Goal: Task Accomplishment & Management: Manage account settings

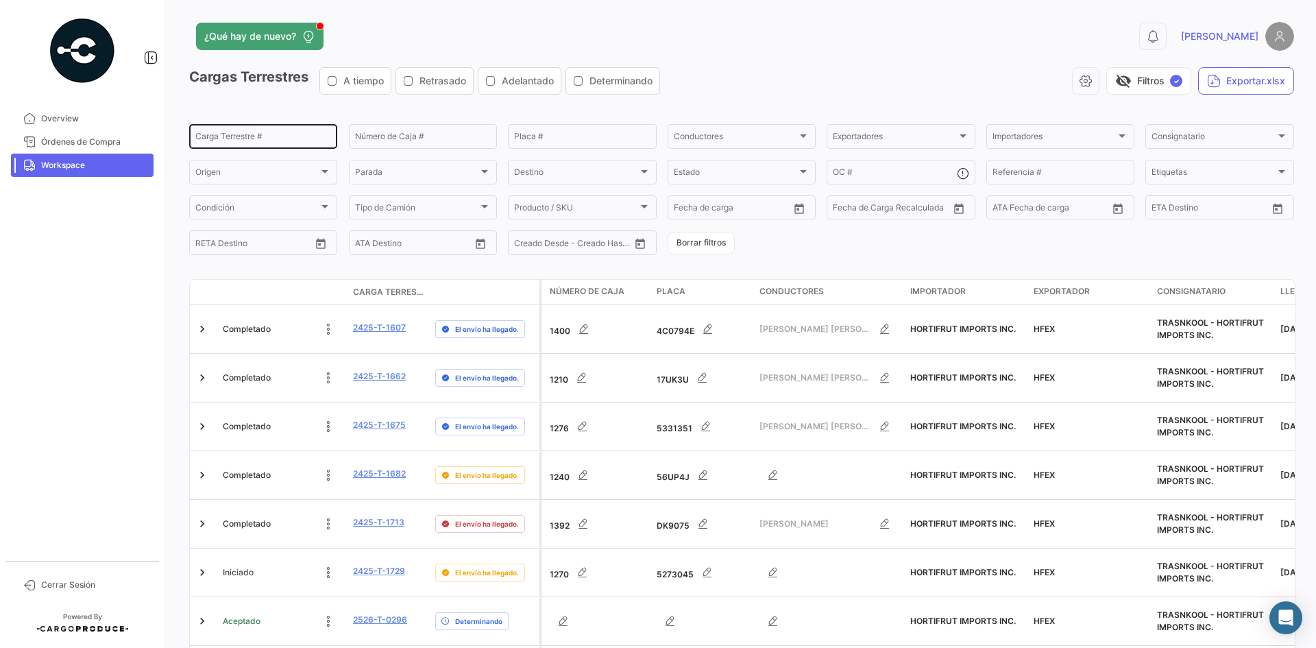
click at [259, 140] on input "Carga Terrestre #" at bounding box center [263, 139] width 136 height 10
paste input "T0220"
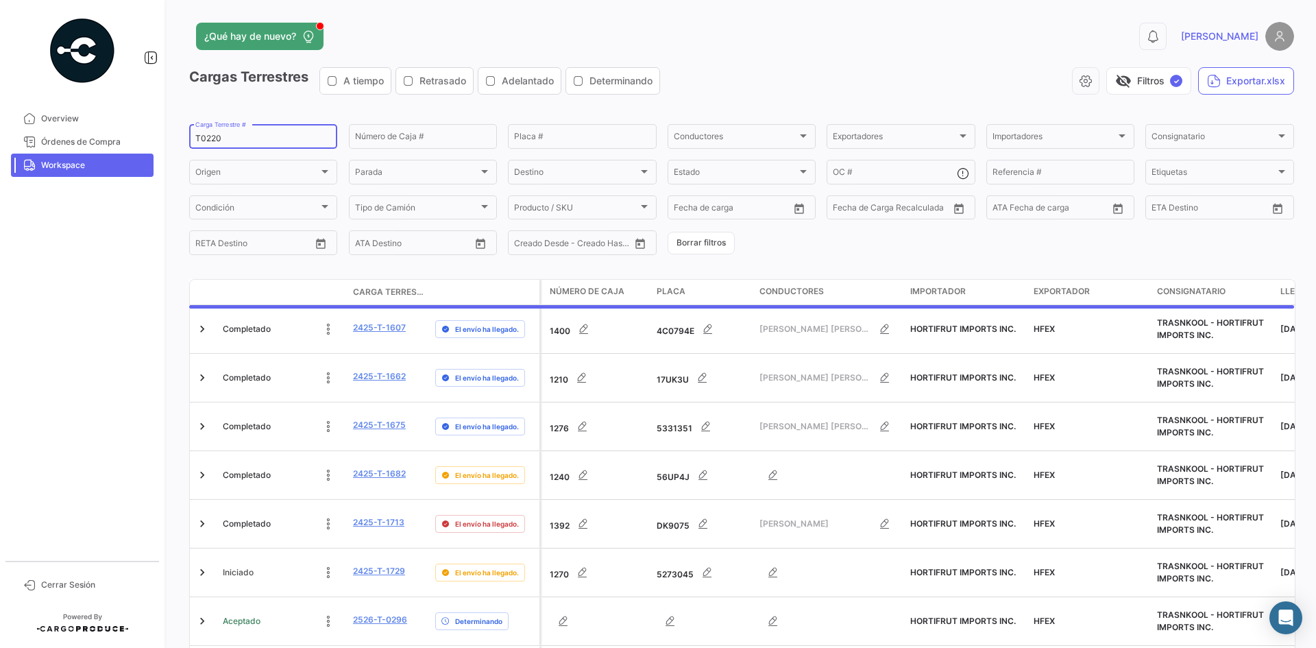
click at [202, 138] on input "T0220" at bounding box center [263, 139] width 136 height 10
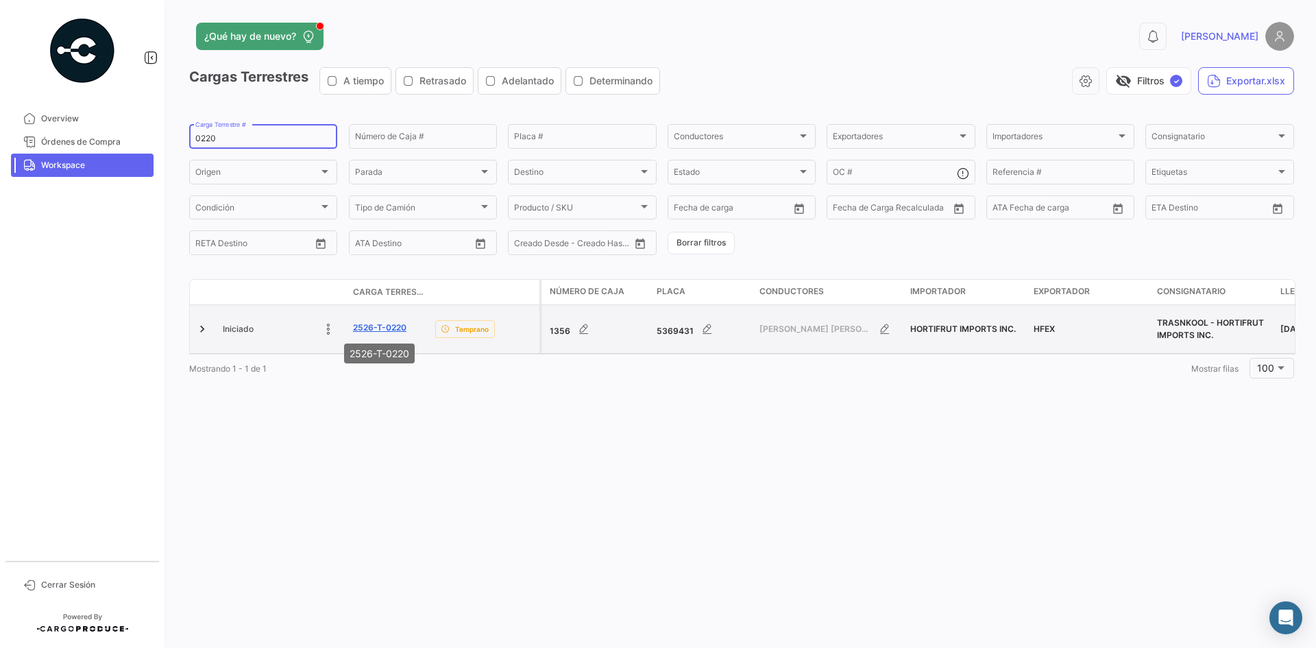
type input "0220"
click at [378, 326] on link "2526-T-0220" at bounding box center [379, 327] width 53 height 12
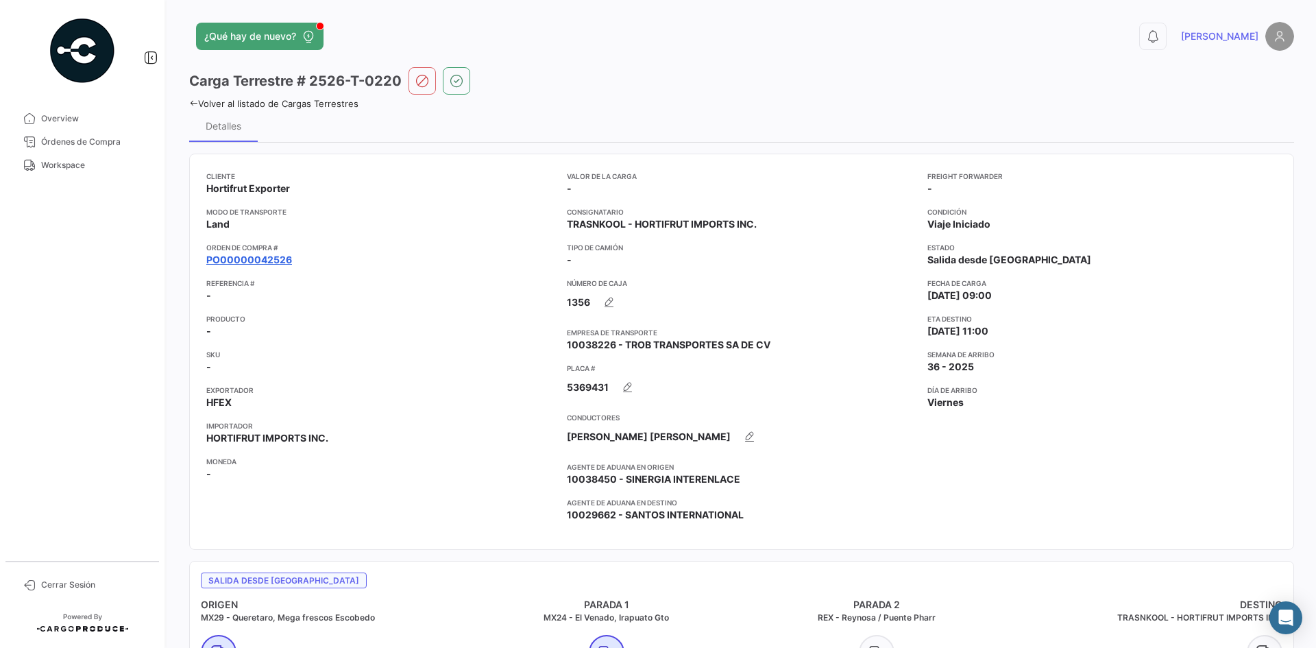
click at [278, 263] on link "PO00000042526" at bounding box center [249, 260] width 86 height 14
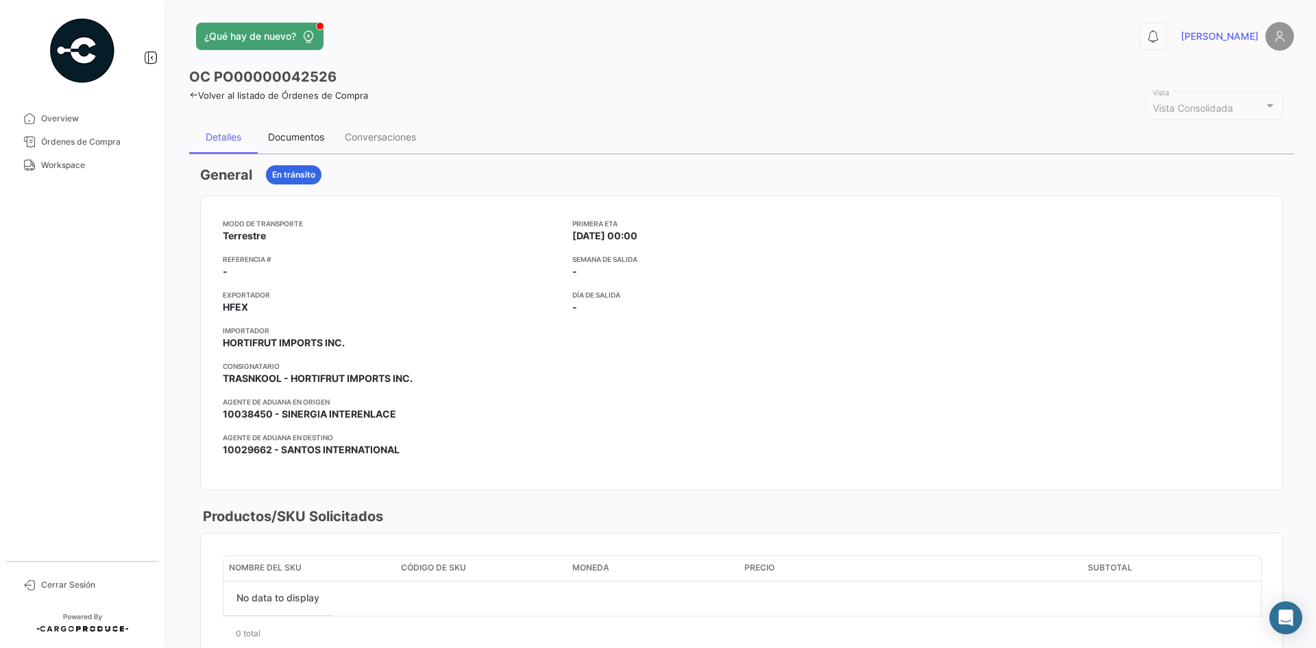
click at [295, 124] on div "Documentos" at bounding box center [296, 137] width 77 height 33
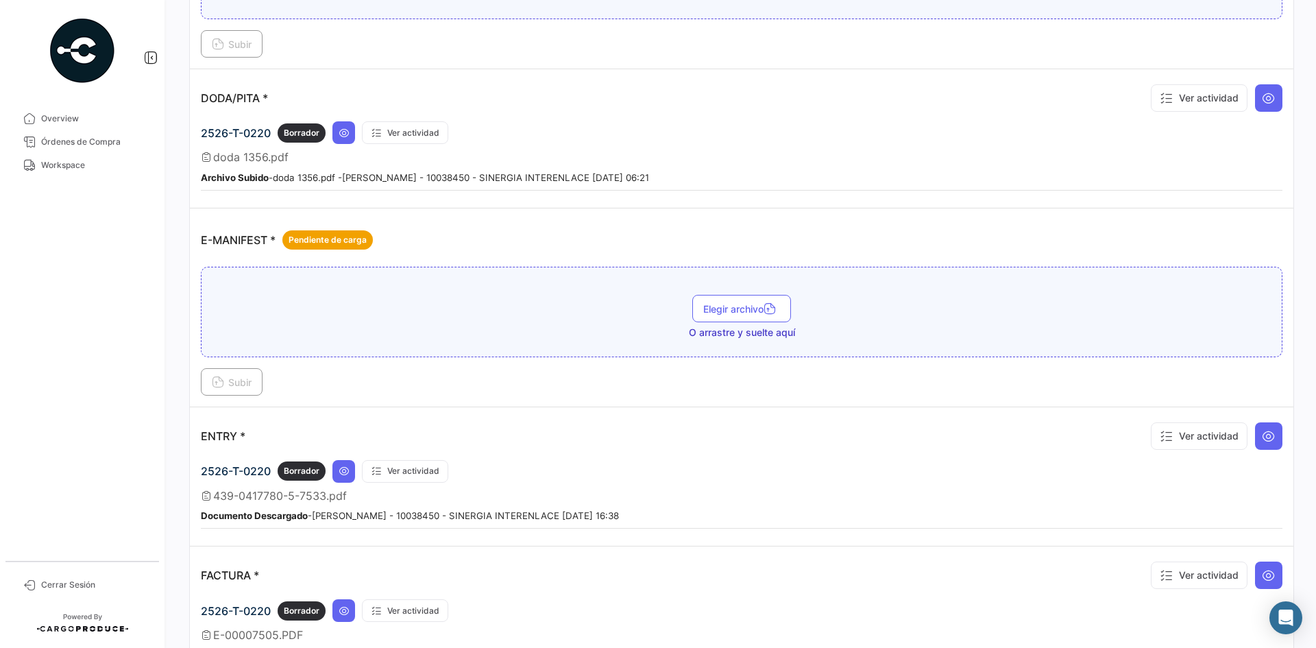
scroll to position [891, 0]
click at [1265, 101] on icon at bounding box center [1269, 99] width 14 height 14
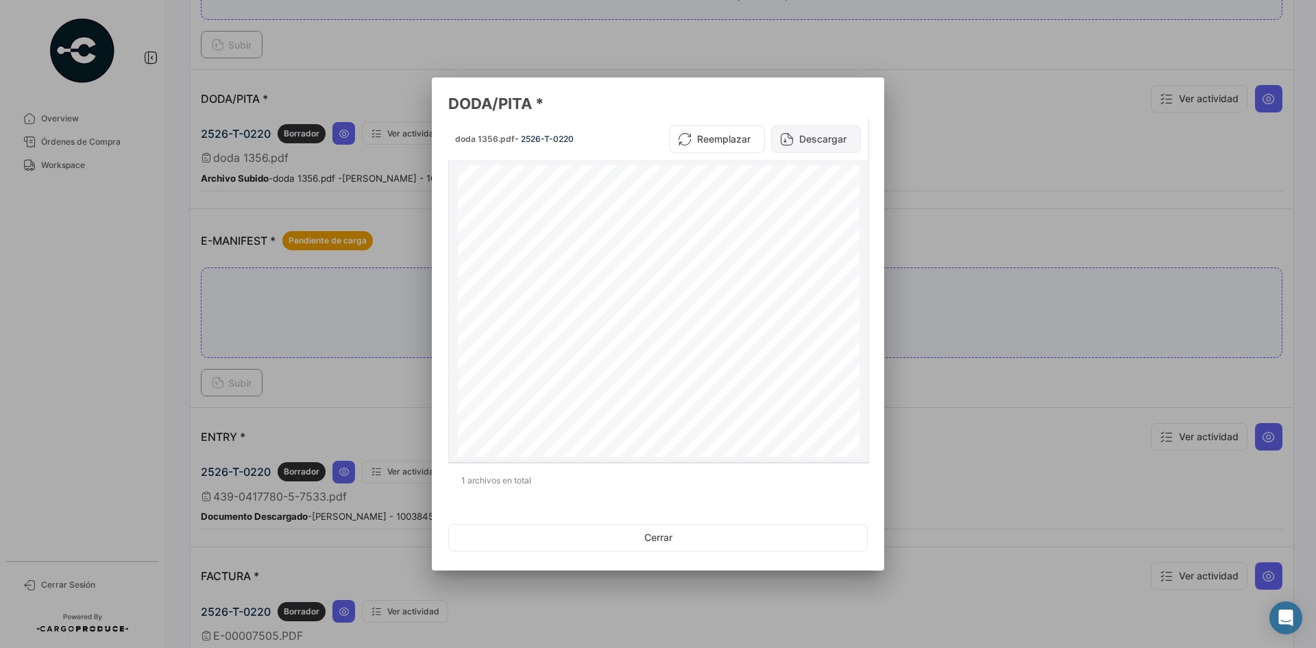
click at [815, 147] on button "Descargar" at bounding box center [816, 138] width 90 height 27
click at [971, 149] on div at bounding box center [658, 324] width 1316 height 648
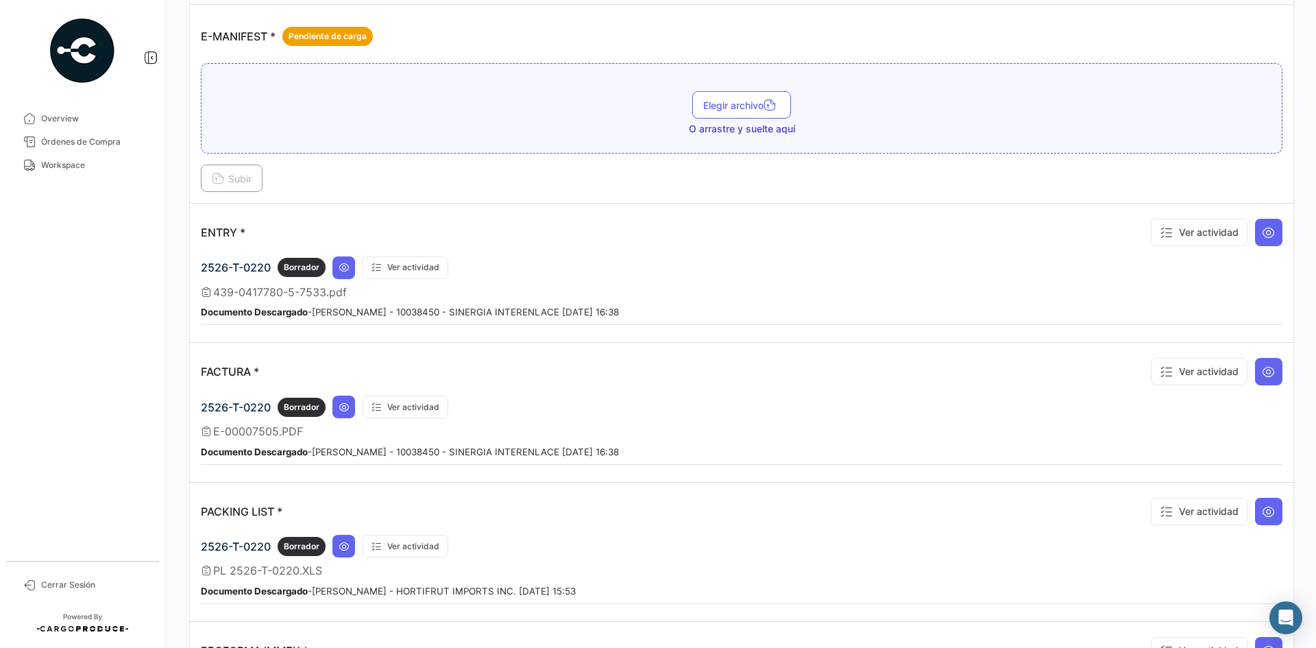
scroll to position [1097, 0]
click at [1262, 234] on icon at bounding box center [1269, 231] width 14 height 14
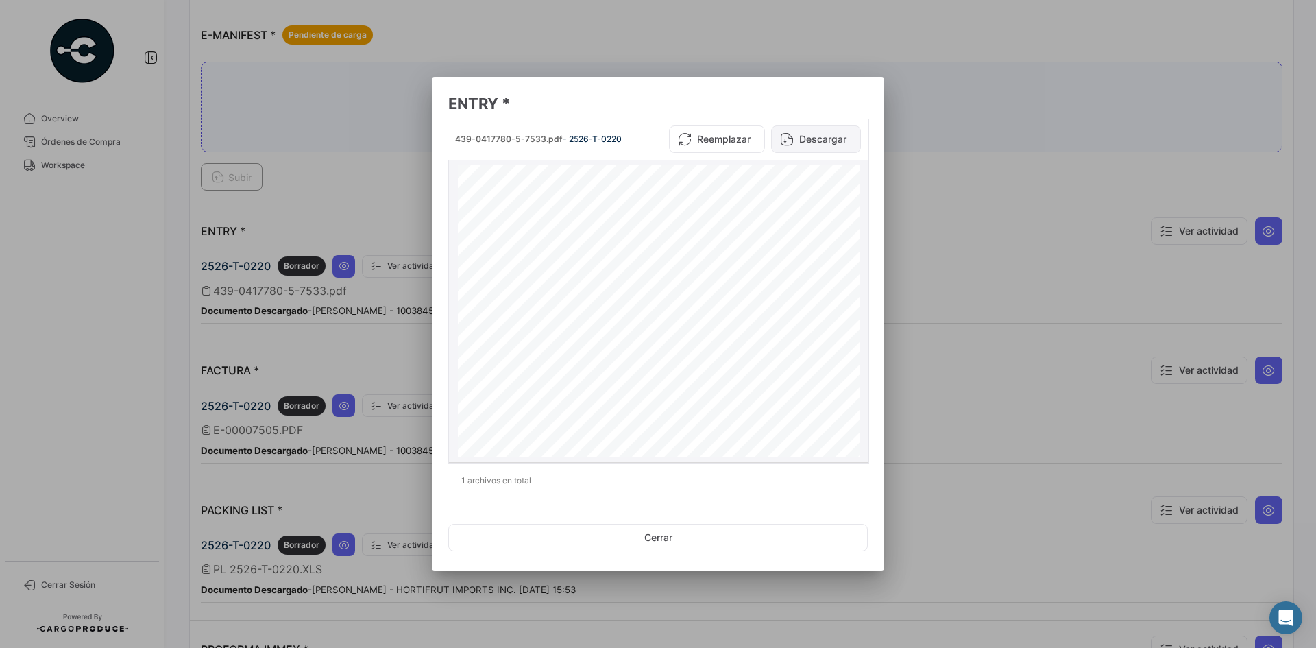
click at [813, 137] on button "Descargar" at bounding box center [816, 138] width 90 height 27
click at [1001, 263] on div at bounding box center [658, 324] width 1316 height 648
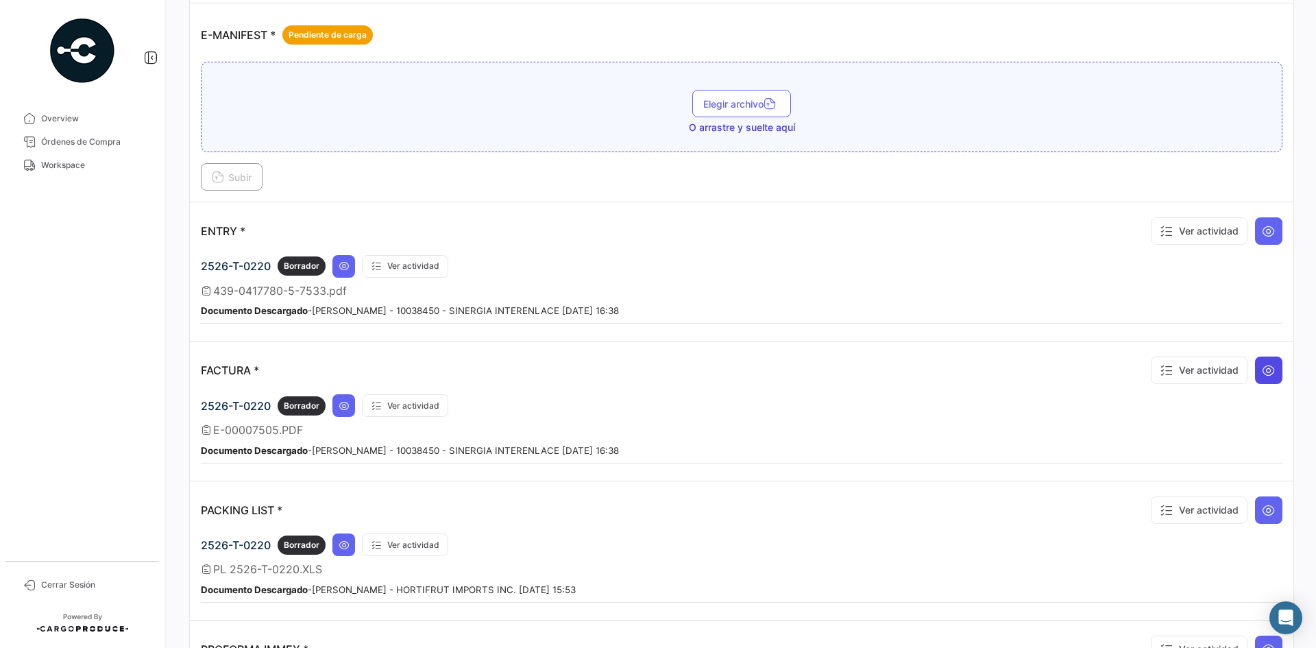
click at [1268, 368] on icon at bounding box center [1269, 370] width 14 height 14
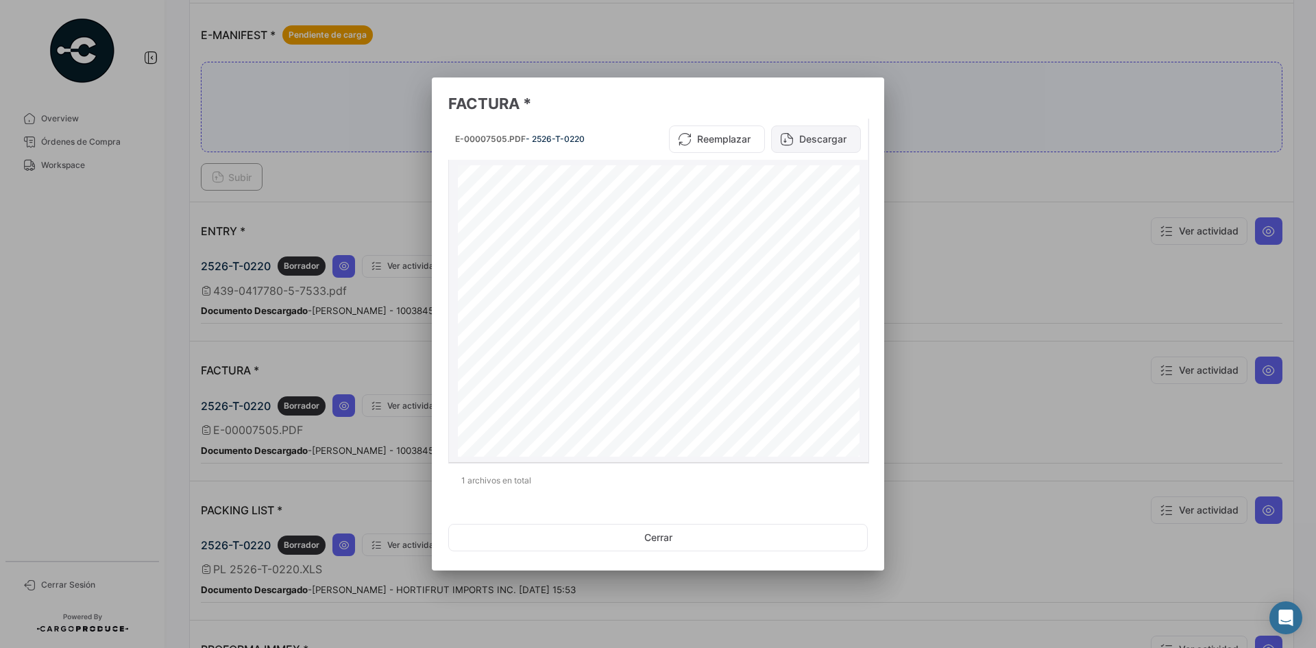
click at [811, 141] on button "Descargar" at bounding box center [816, 138] width 90 height 27
click at [952, 256] on div at bounding box center [658, 324] width 1316 height 648
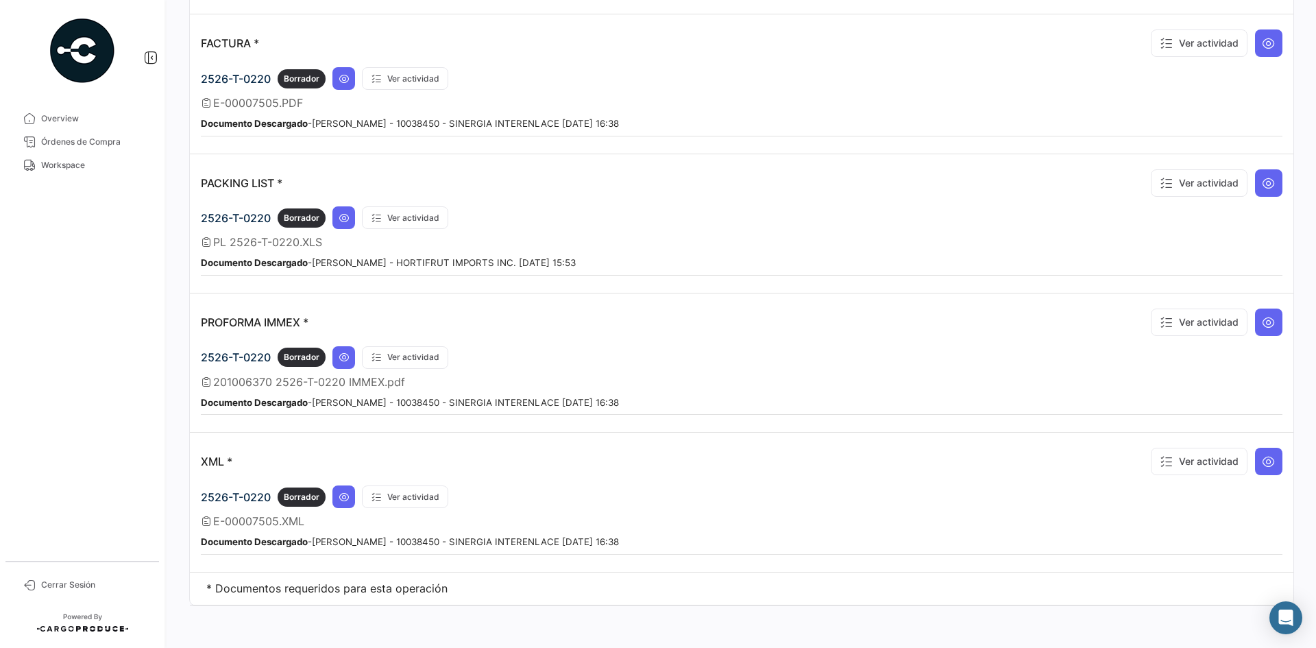
scroll to position [1426, 0]
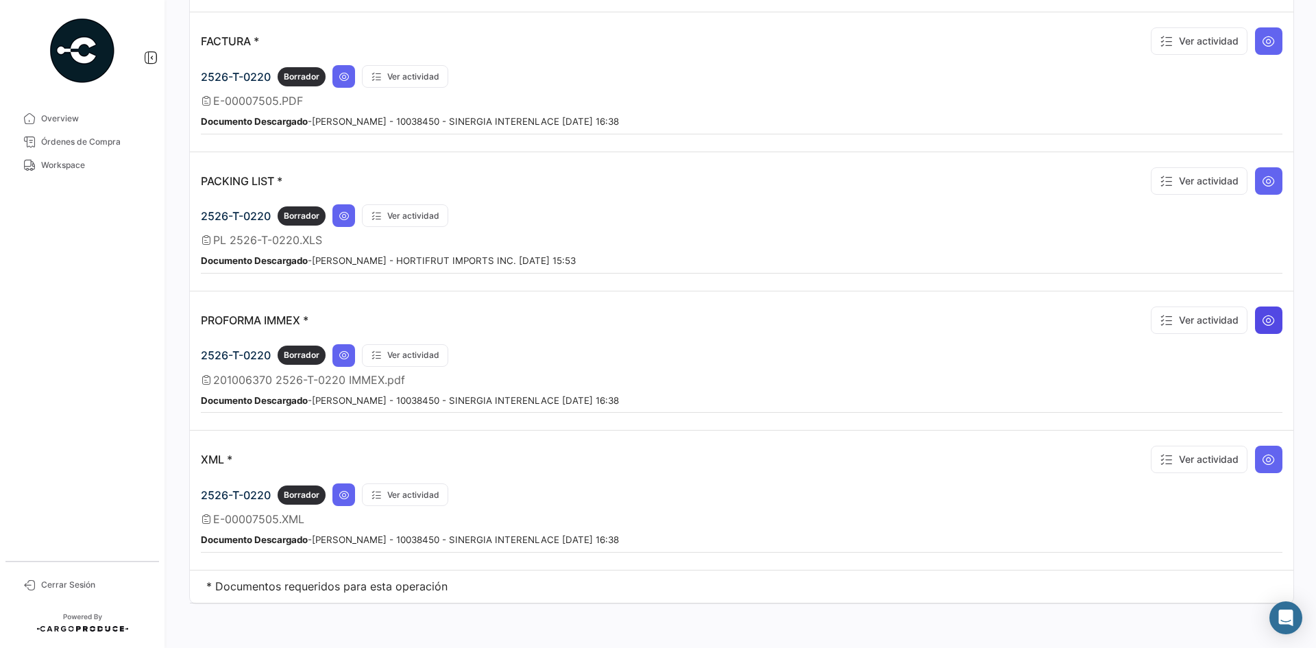
click at [1256, 329] on button at bounding box center [1268, 319] width 27 height 27
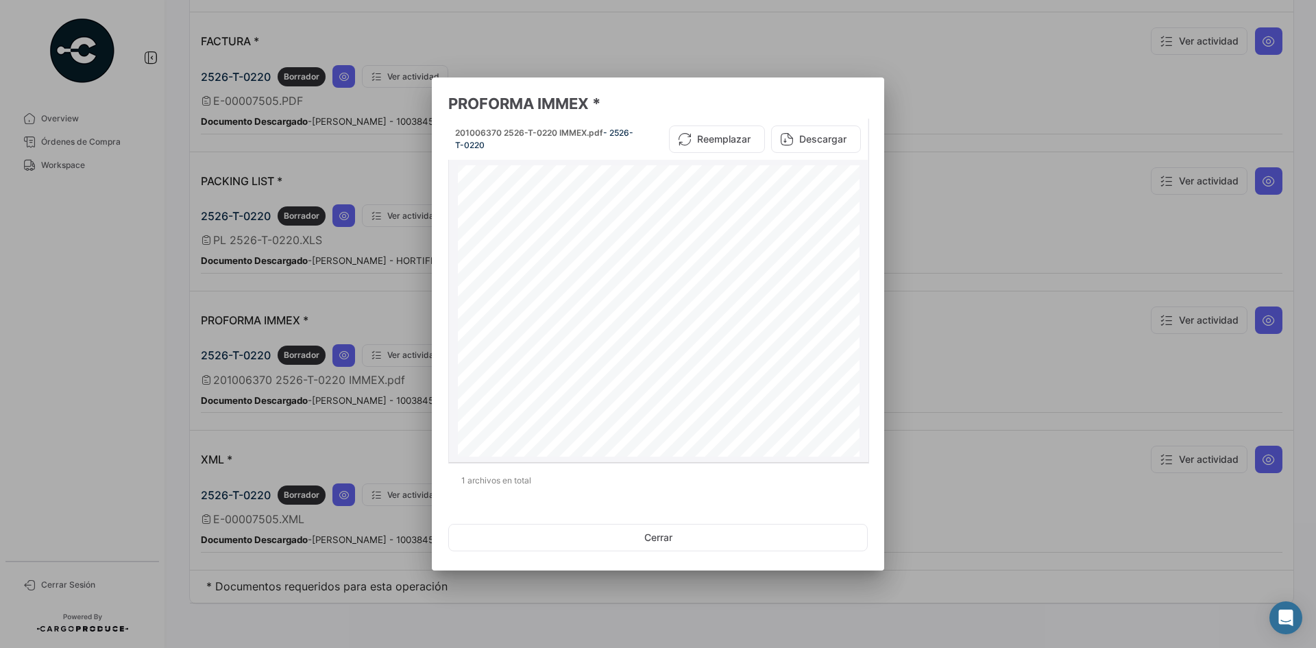
scroll to position [0, 0]
click at [807, 143] on button "Descargar" at bounding box center [816, 138] width 90 height 27
click at [947, 311] on div at bounding box center [658, 324] width 1316 height 648
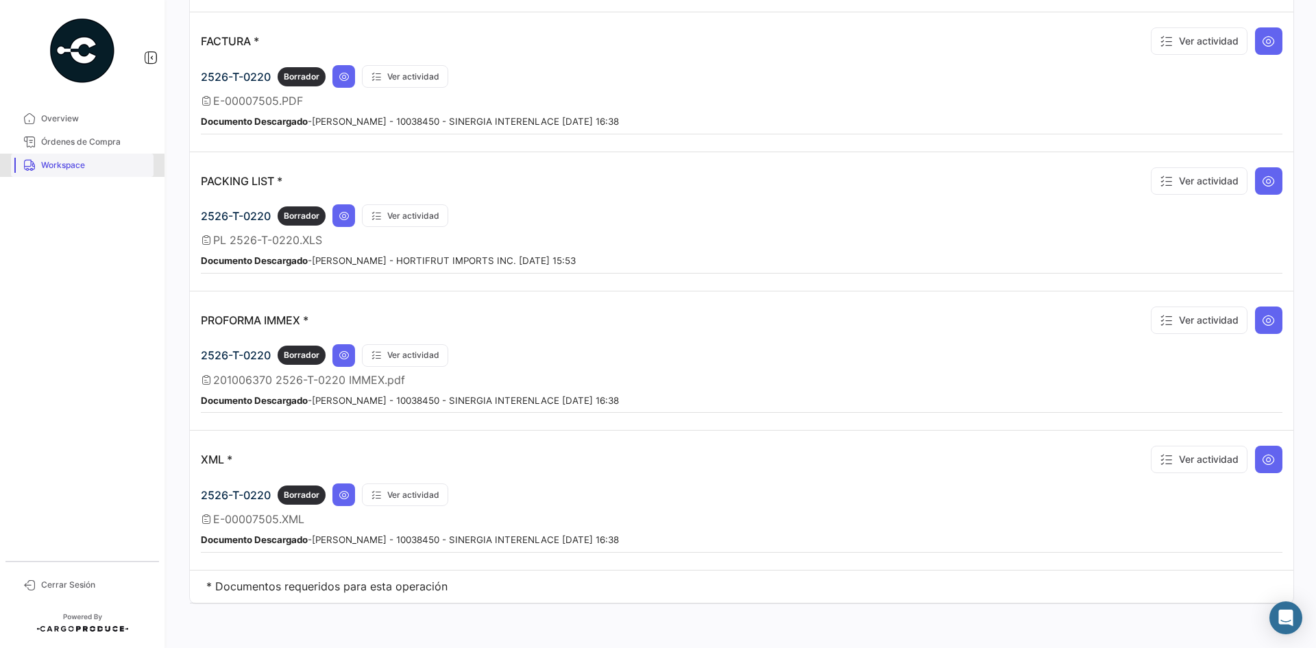
click at [73, 166] on span "Workspace" at bounding box center [94, 165] width 107 height 12
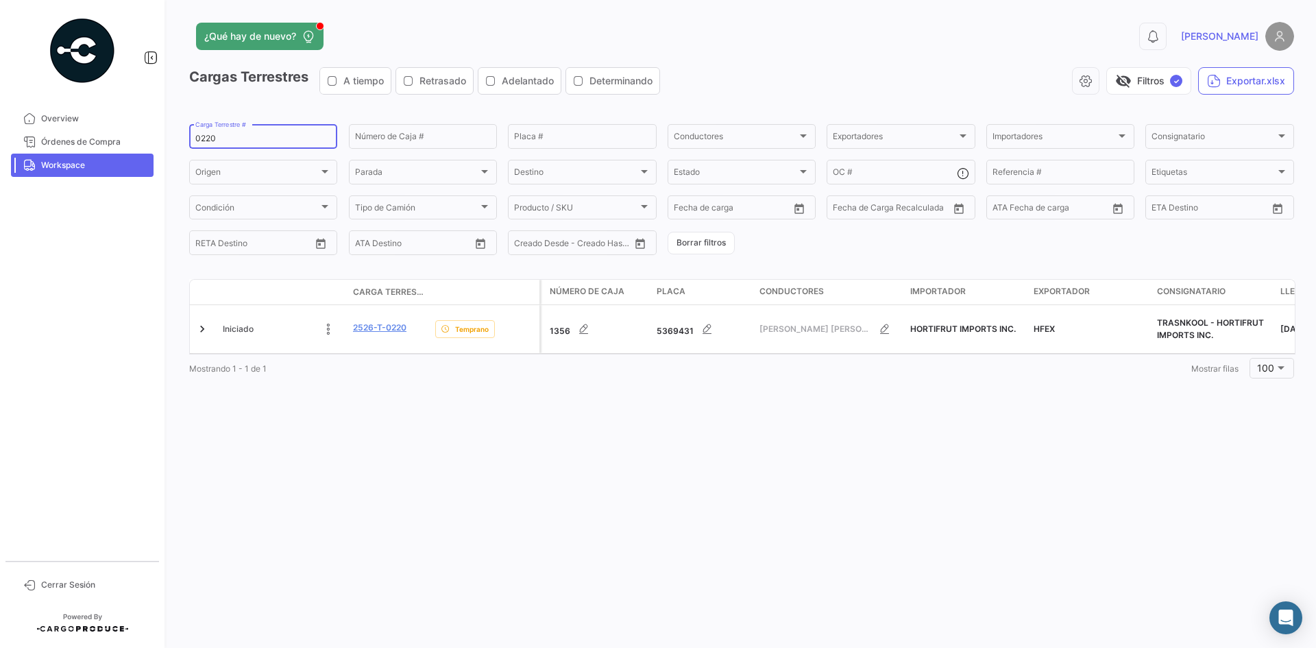
click at [214, 136] on input "0220" at bounding box center [263, 139] width 136 height 10
paste input "31"
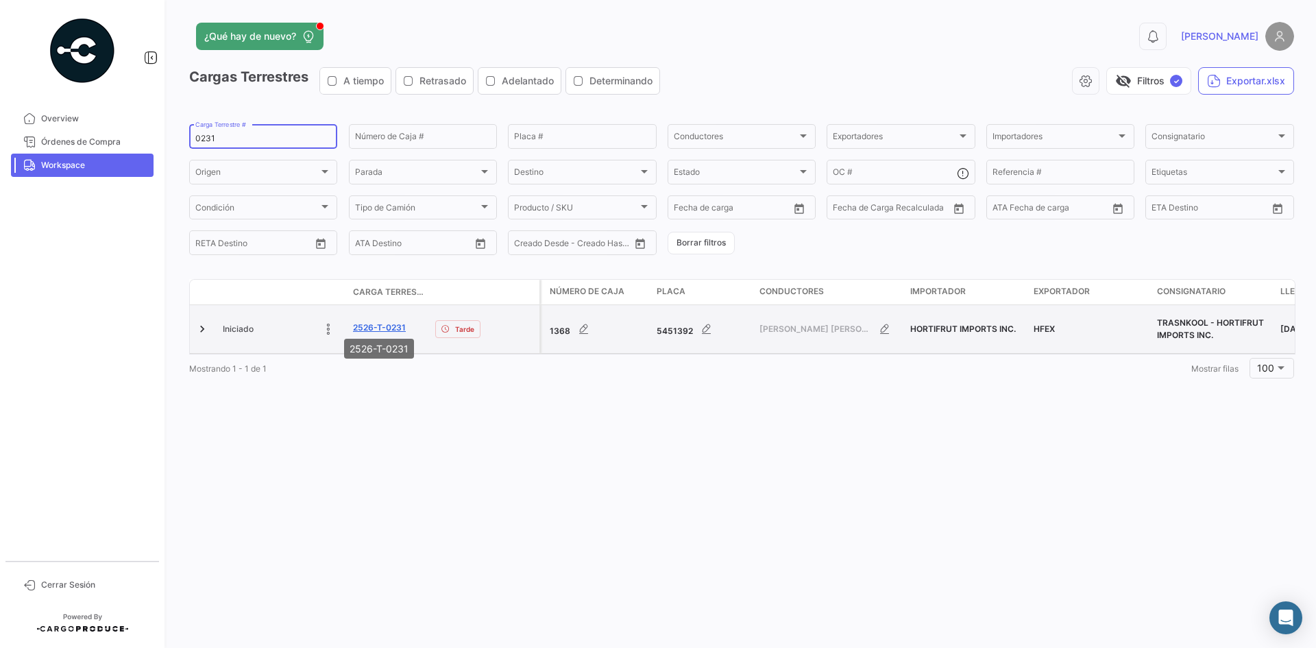
type input "0231"
click at [380, 321] on link "2526-T-0231" at bounding box center [379, 327] width 53 height 12
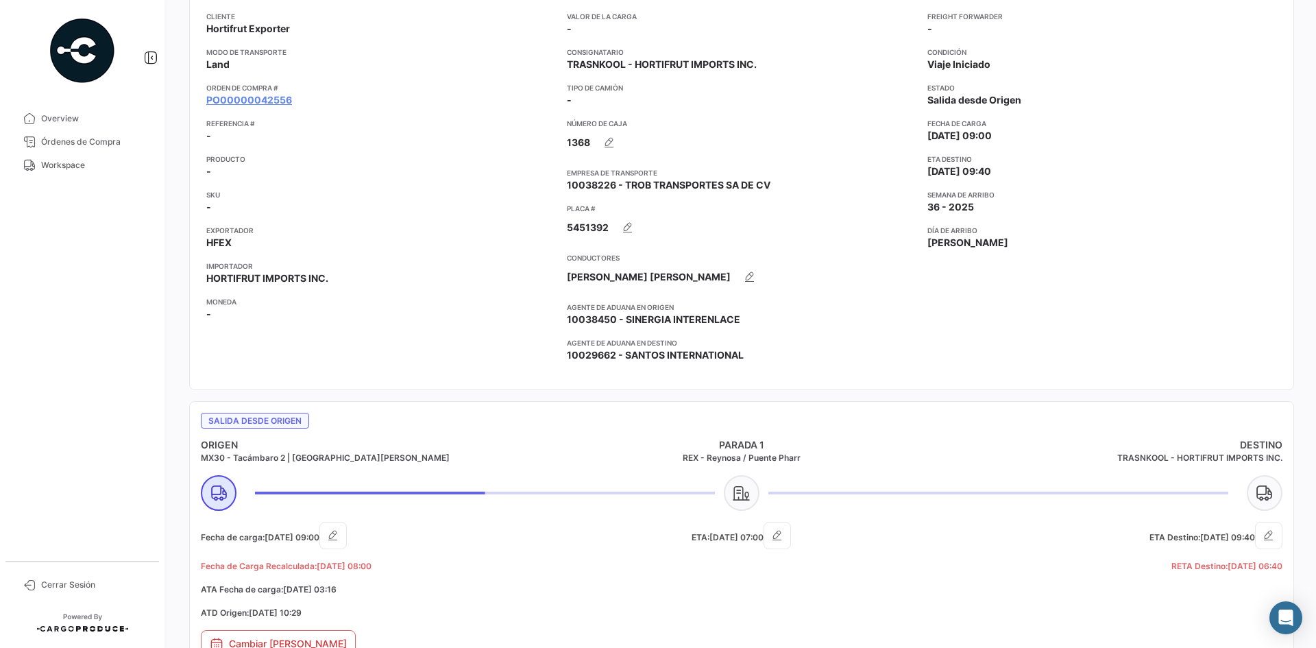
scroll to position [137, 0]
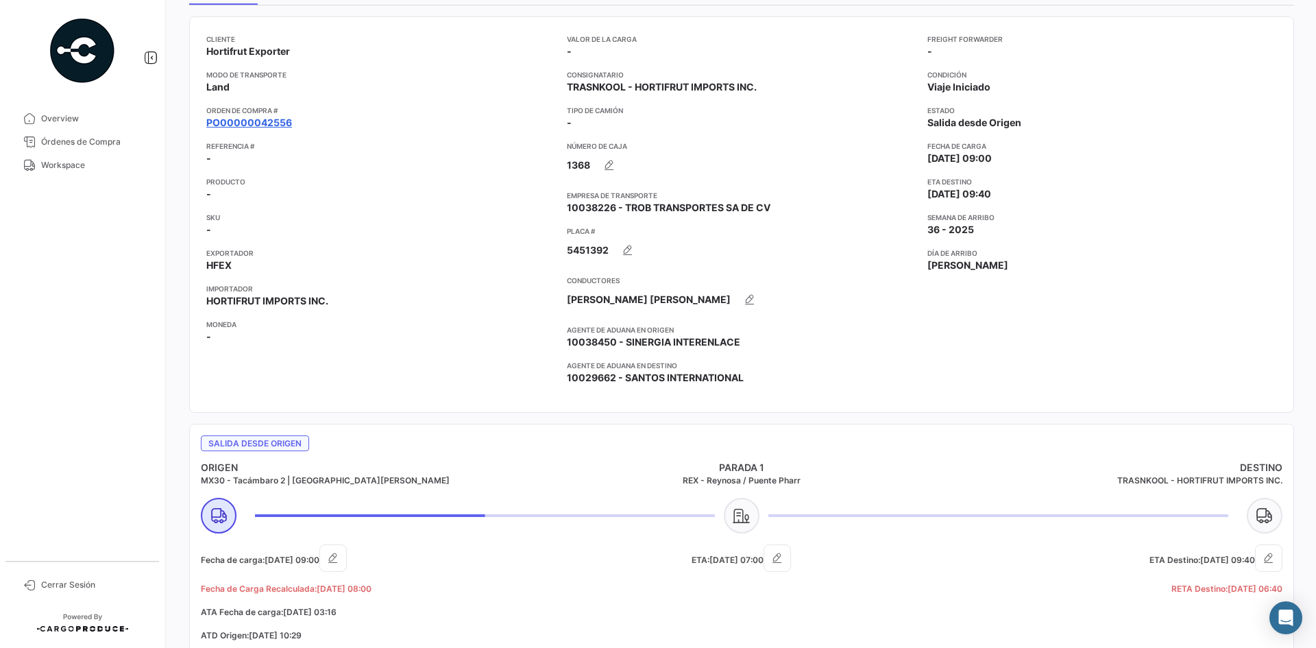
click at [273, 123] on link "PO00000042556" at bounding box center [249, 123] width 86 height 14
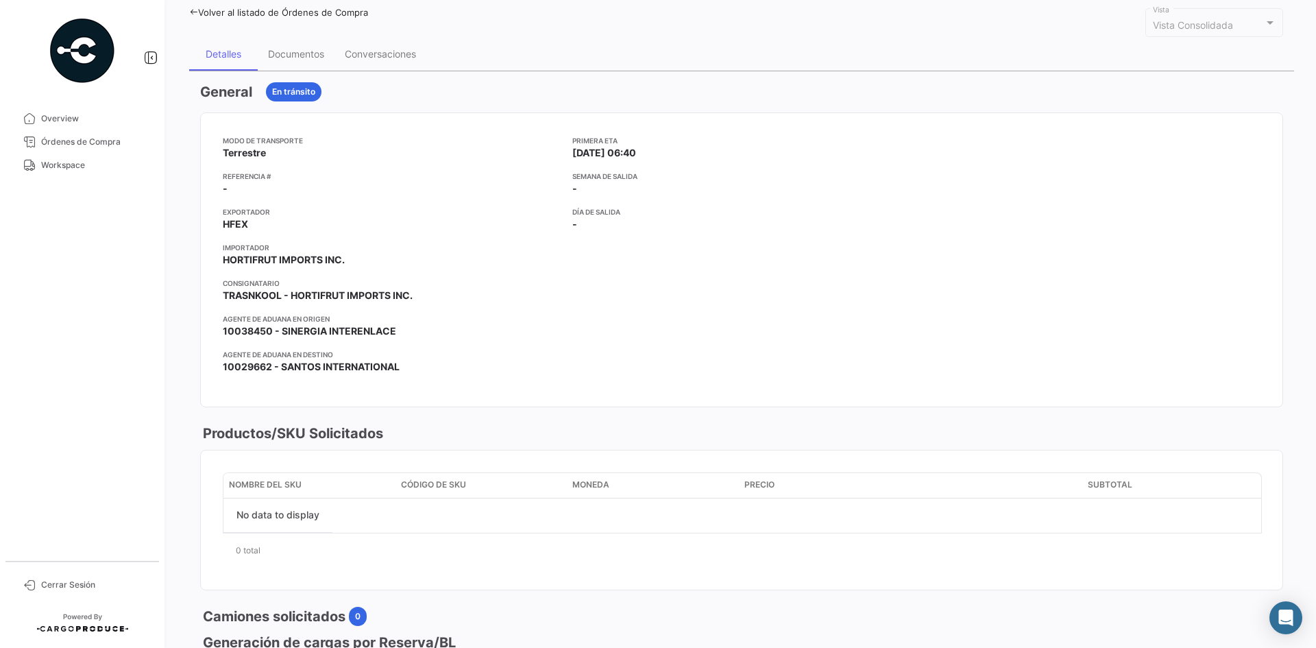
scroll to position [45, 0]
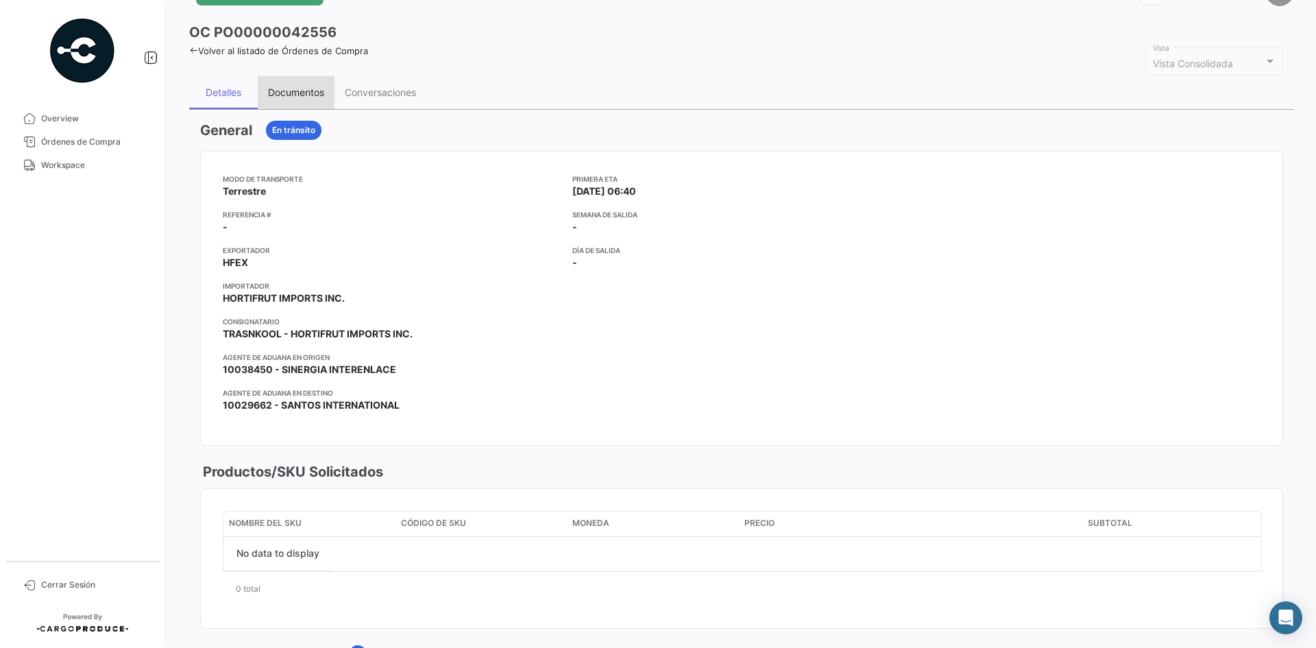
click at [293, 83] on div "Documentos" at bounding box center [296, 92] width 77 height 33
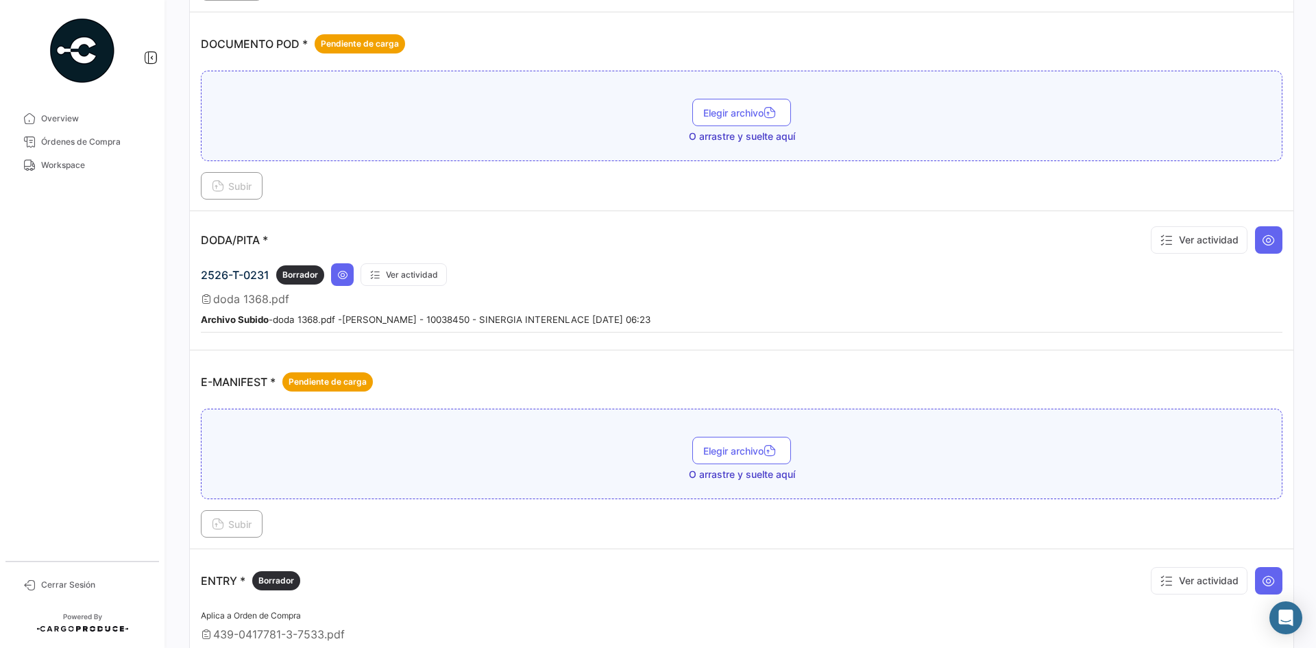
scroll to position [754, 0]
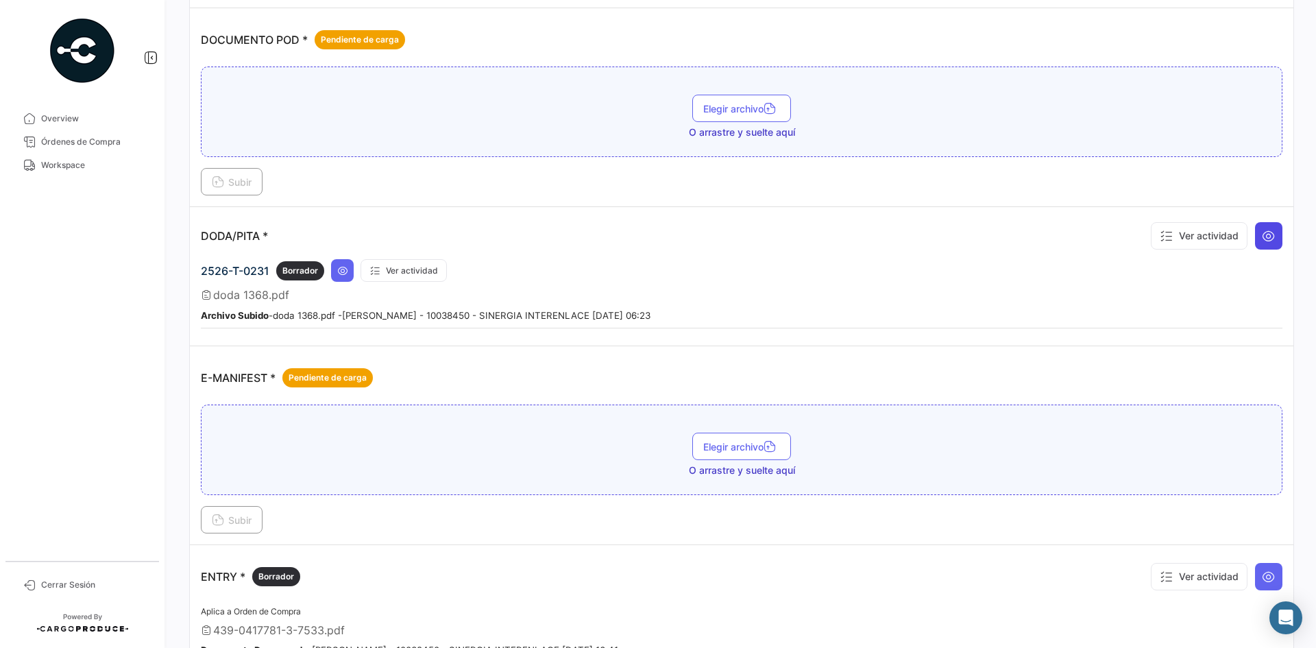
click at [1262, 243] on button at bounding box center [1268, 235] width 27 height 27
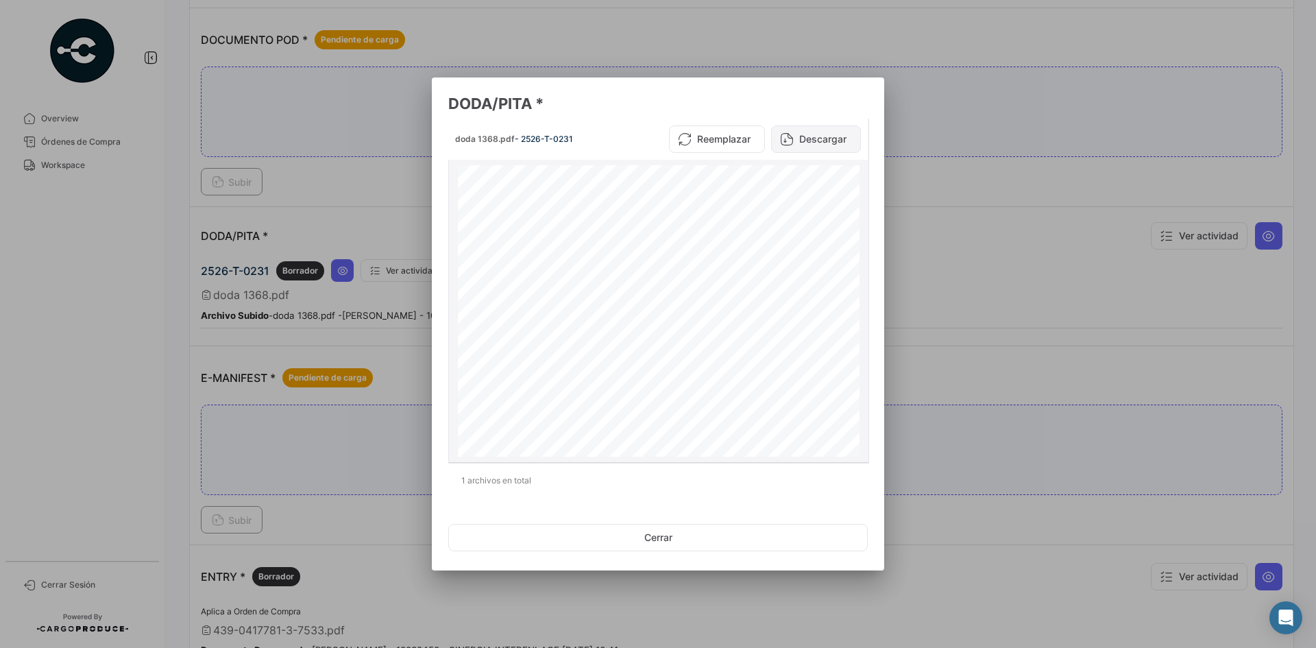
click at [822, 141] on button "Descargar" at bounding box center [816, 138] width 90 height 27
click at [924, 264] on div at bounding box center [658, 324] width 1316 height 648
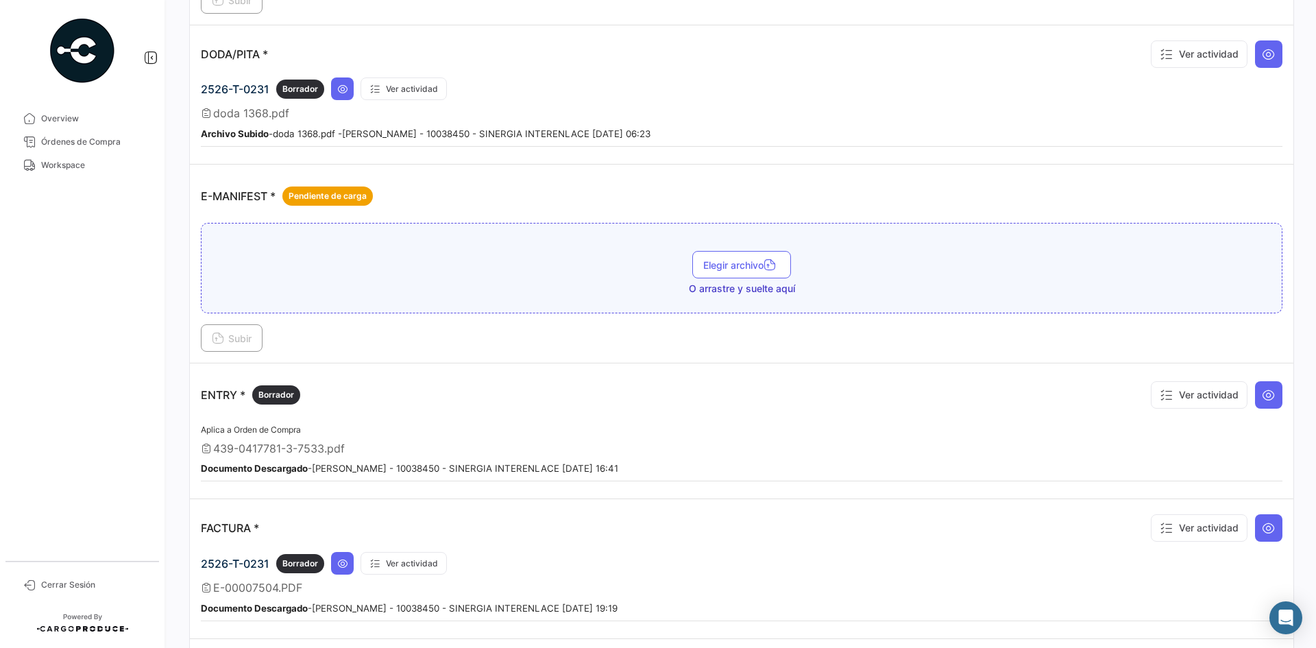
scroll to position [960, 0]
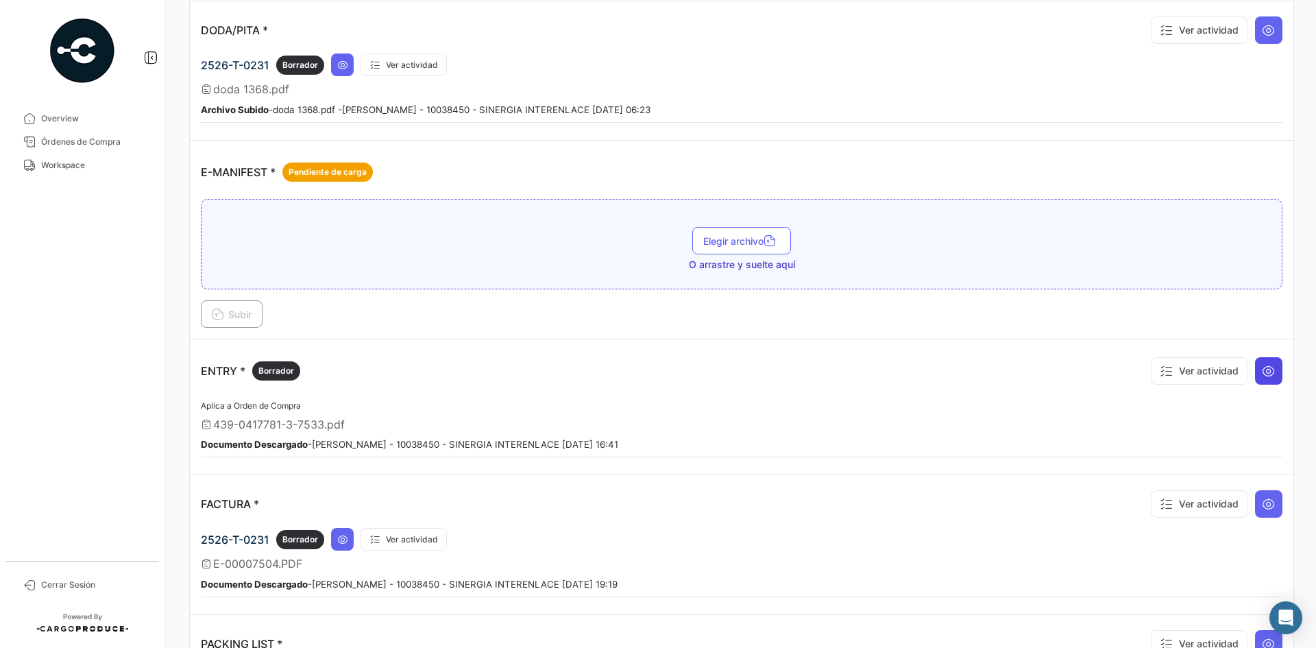
click at [1262, 367] on icon at bounding box center [1269, 371] width 14 height 14
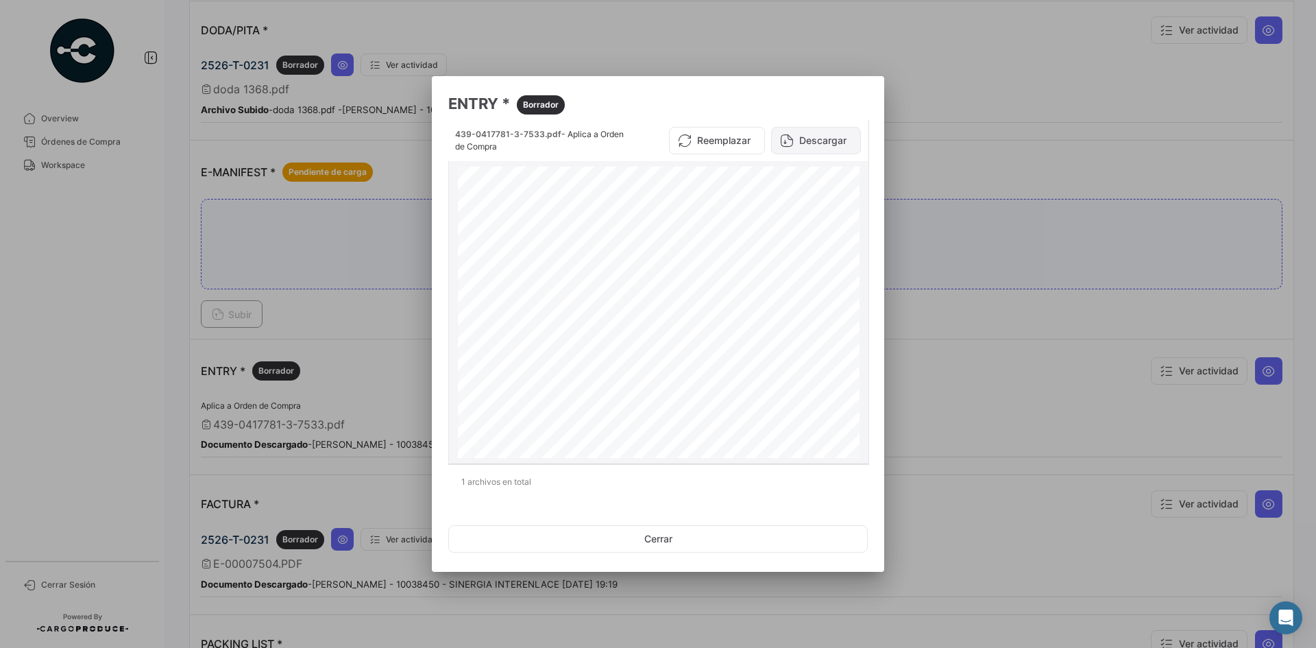
click at [837, 144] on button "Descargar" at bounding box center [816, 140] width 90 height 27
click at [943, 328] on div at bounding box center [658, 324] width 1316 height 648
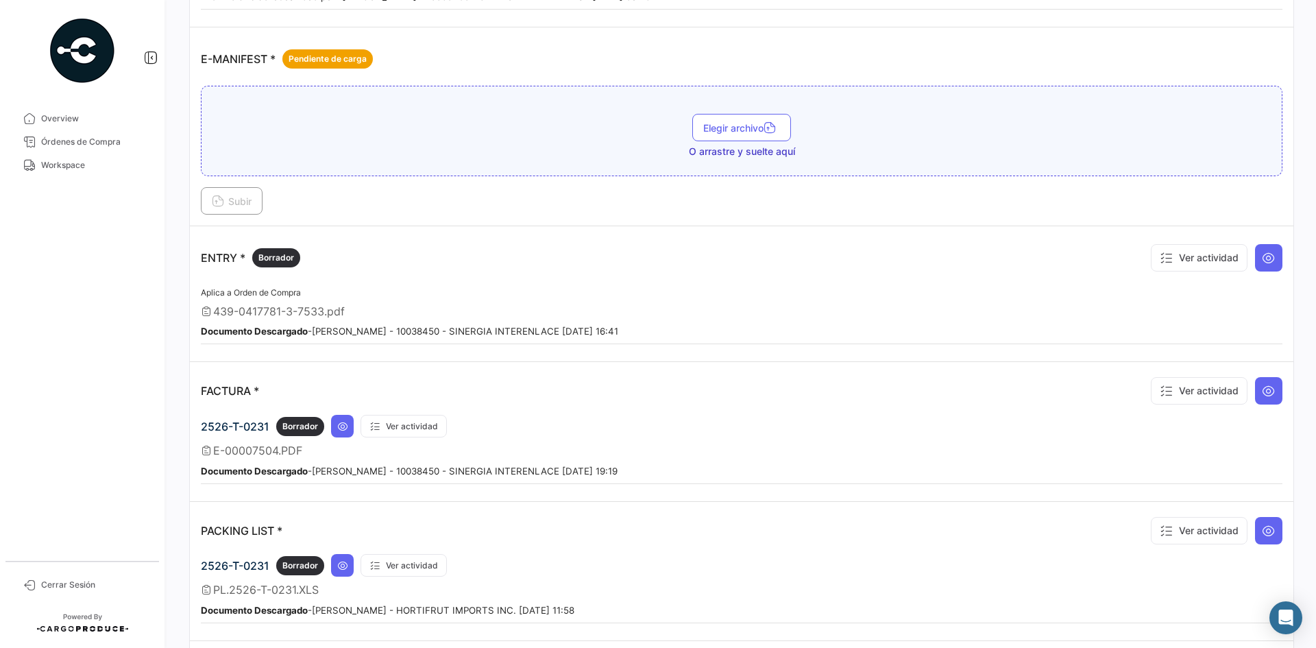
scroll to position [1165, 0]
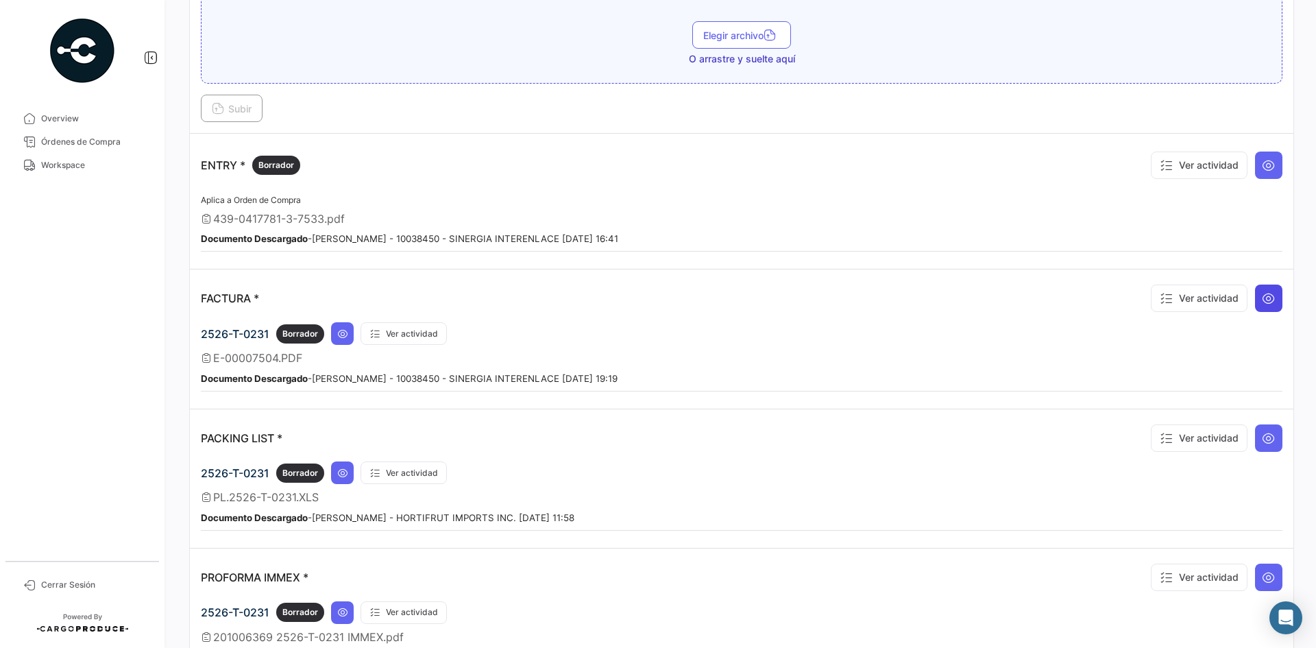
click at [1262, 302] on icon at bounding box center [1269, 298] width 14 height 14
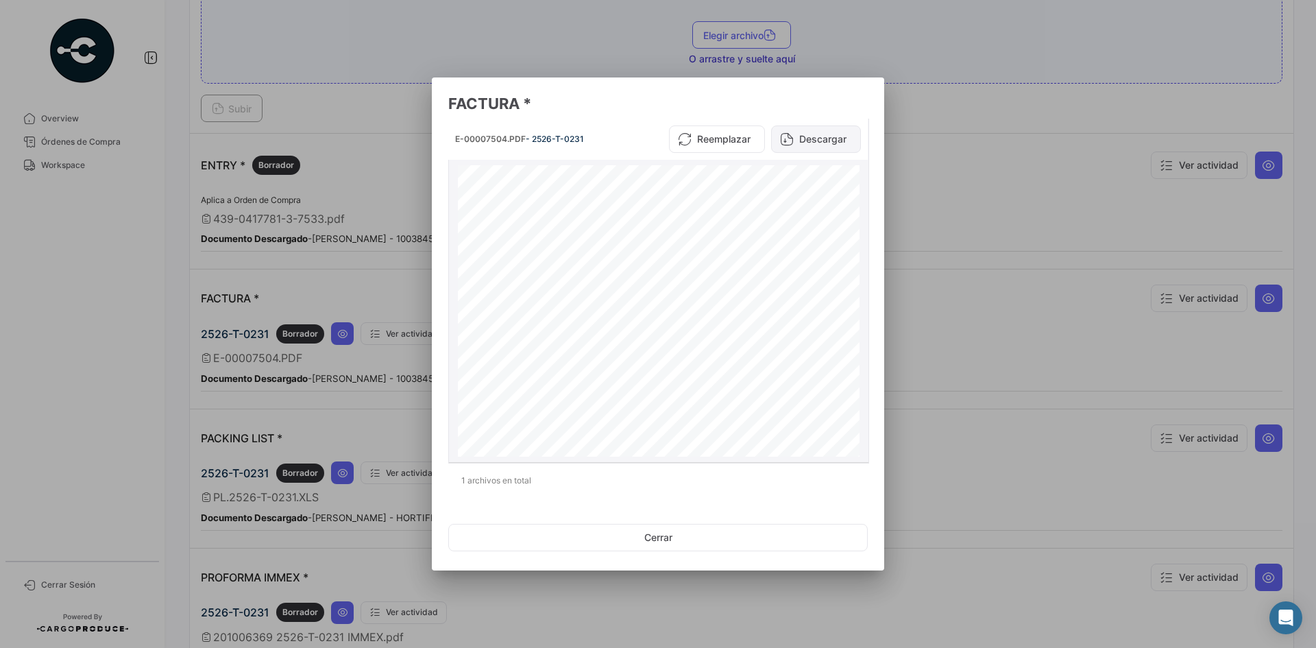
click at [814, 134] on button "Descargar" at bounding box center [816, 138] width 90 height 27
click at [940, 325] on div at bounding box center [658, 324] width 1316 height 648
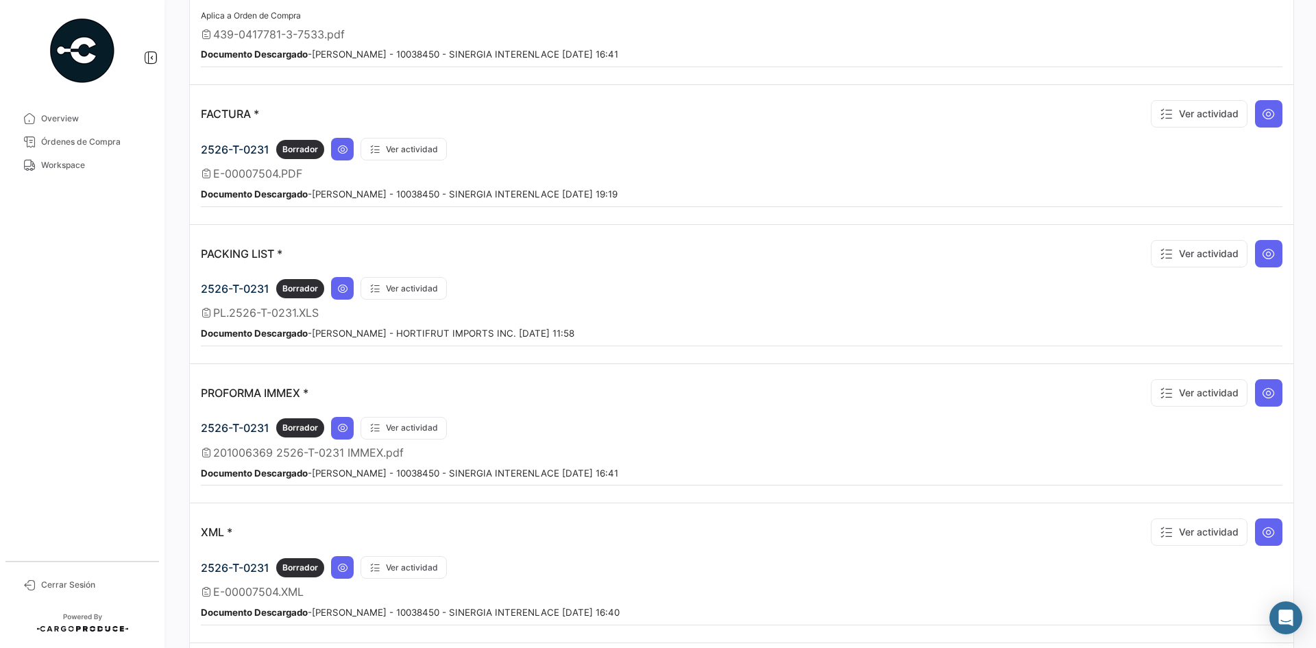
scroll to position [1371, 0]
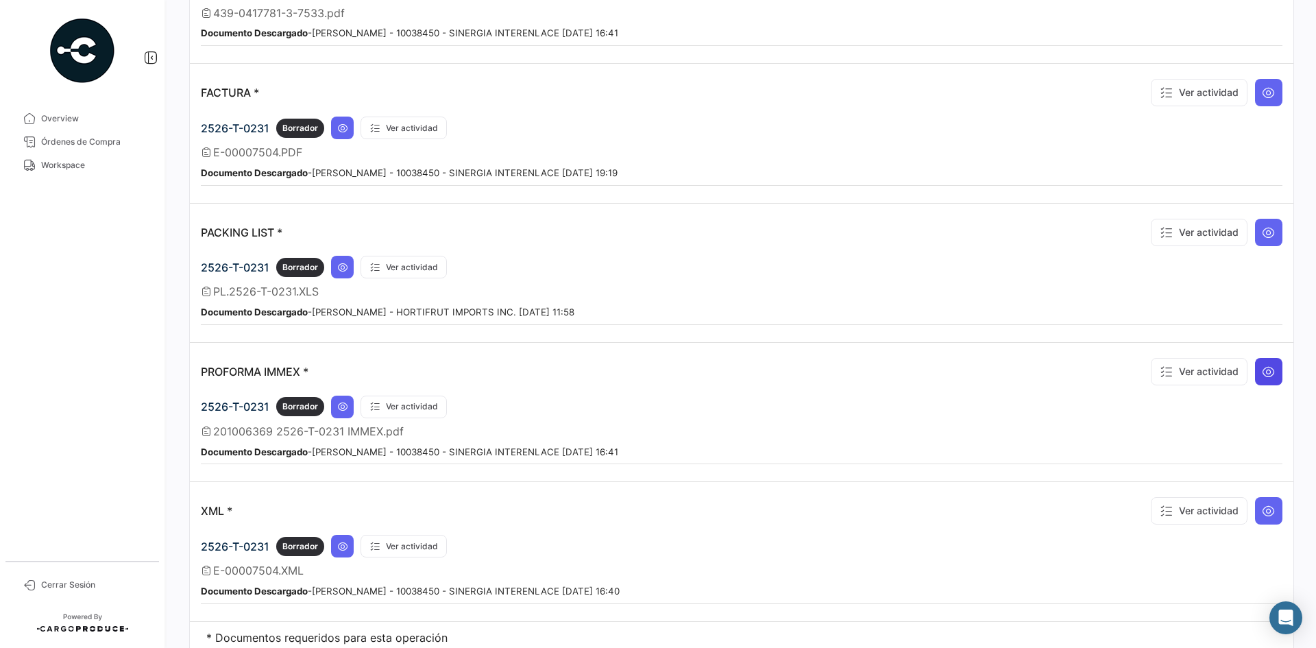
click at [1255, 374] on button at bounding box center [1268, 371] width 27 height 27
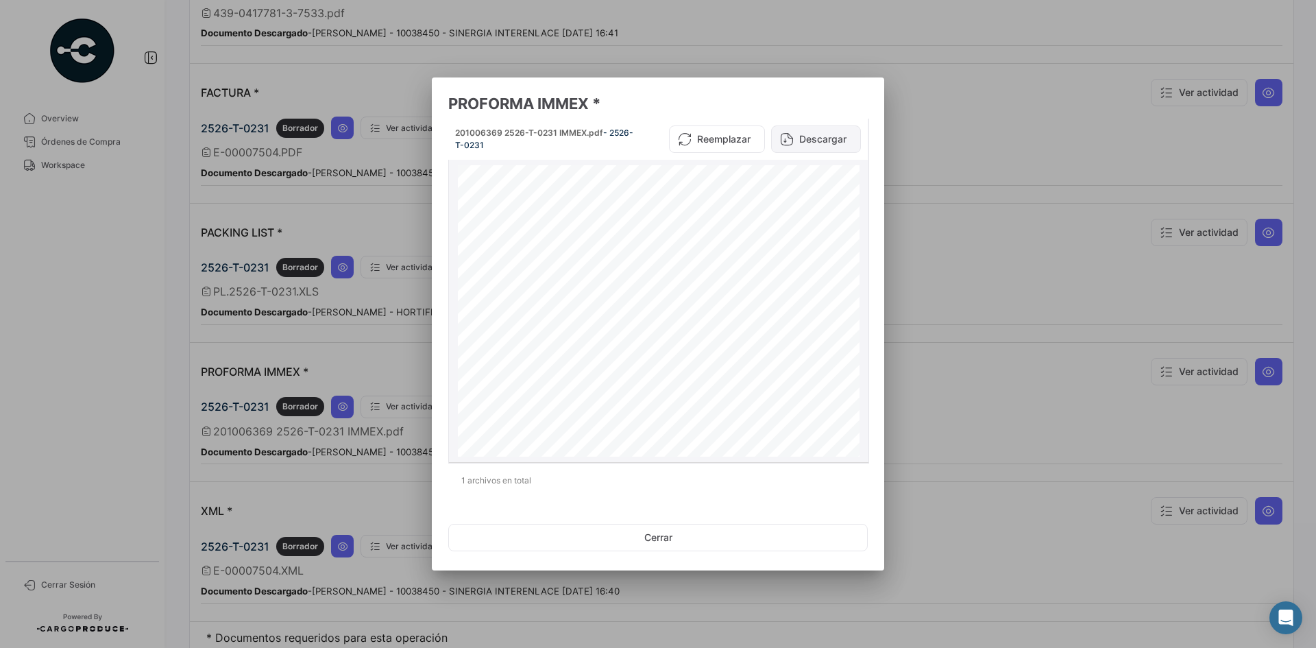
click at [816, 139] on button "Descargar" at bounding box center [816, 138] width 90 height 27
click at [951, 284] on div at bounding box center [658, 324] width 1316 height 648
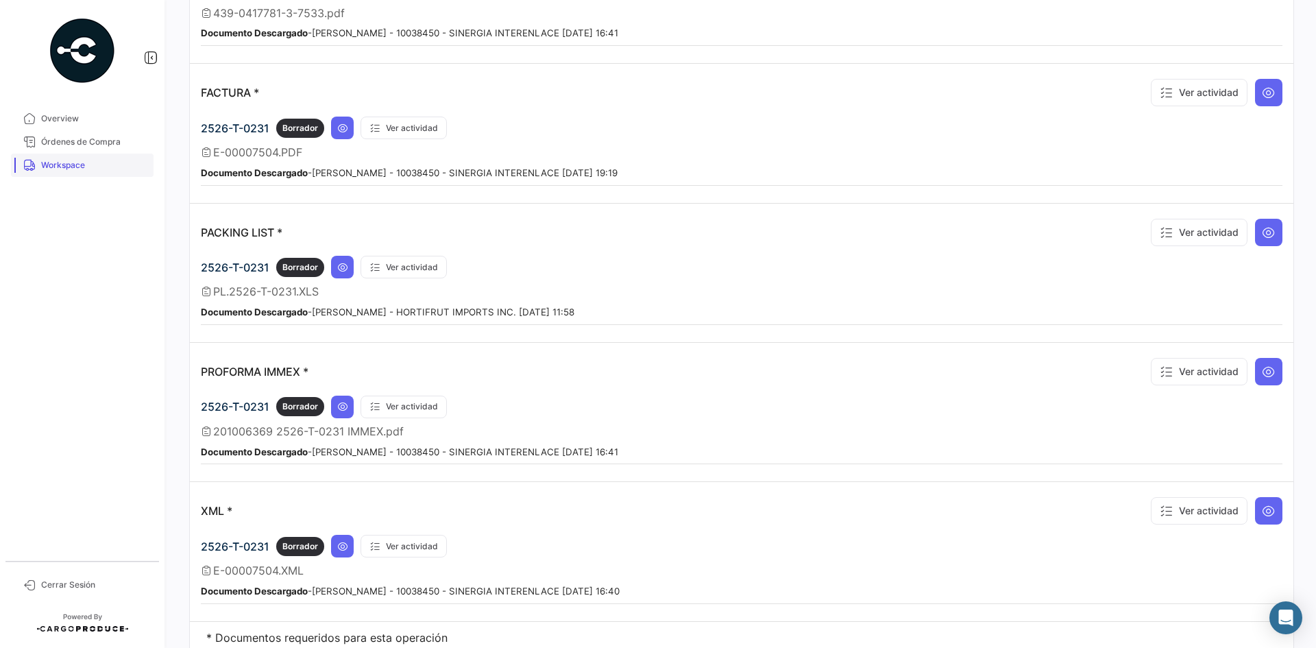
click at [73, 167] on span "Workspace" at bounding box center [94, 165] width 107 height 12
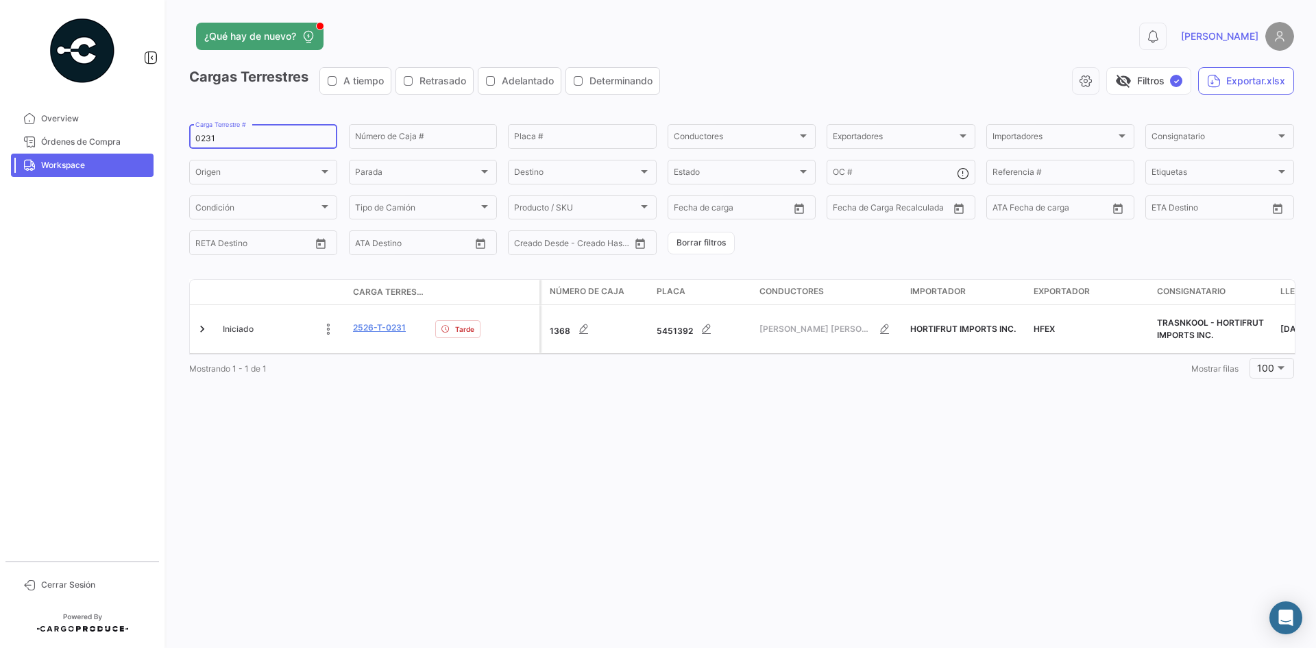
click at [203, 133] on div "0231 Carga Terrestre #" at bounding box center [263, 135] width 136 height 27
click at [204, 139] on input "0231" at bounding box center [263, 139] width 136 height 10
paste input "1352"
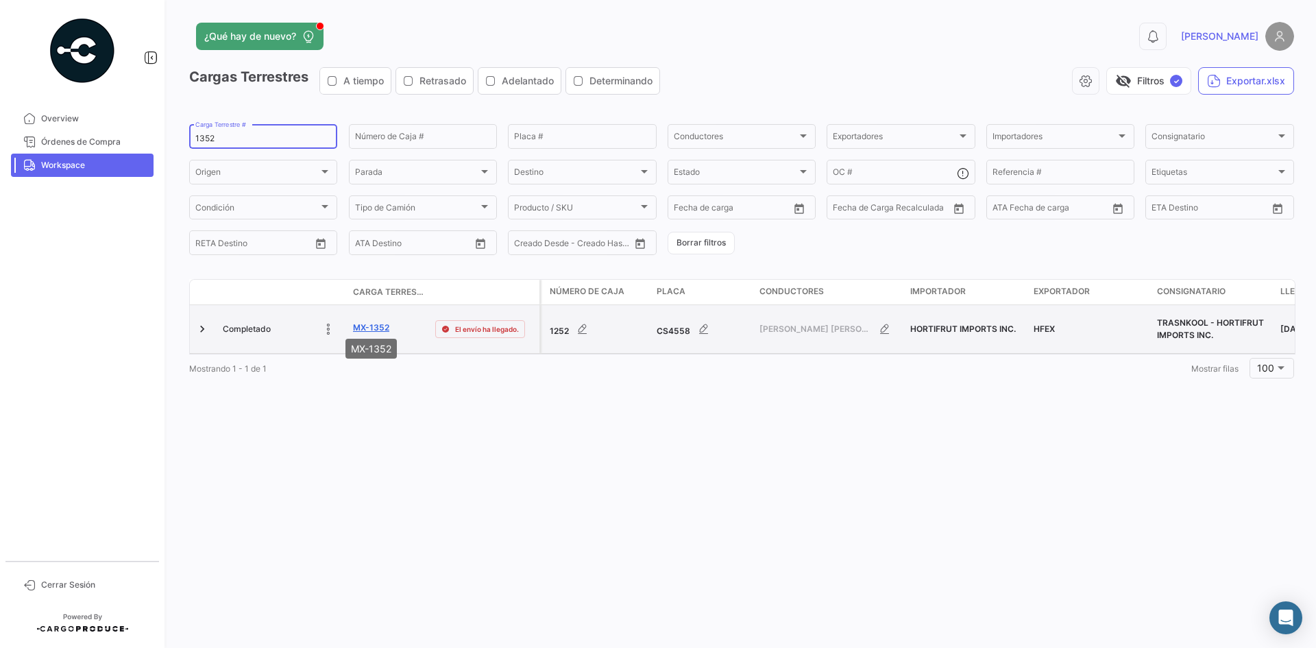
type input "1352"
click at [362, 323] on link "MX-1352" at bounding box center [371, 327] width 36 height 12
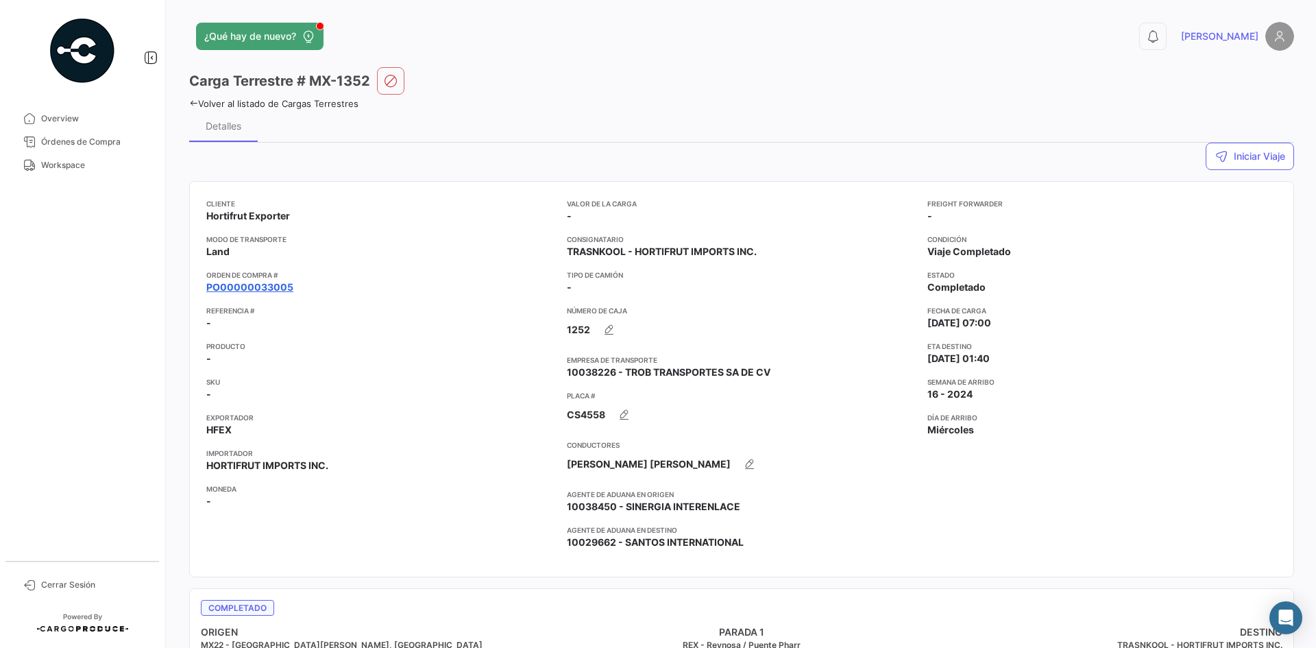
click at [254, 286] on link "PO00000033005" at bounding box center [249, 287] width 87 height 14
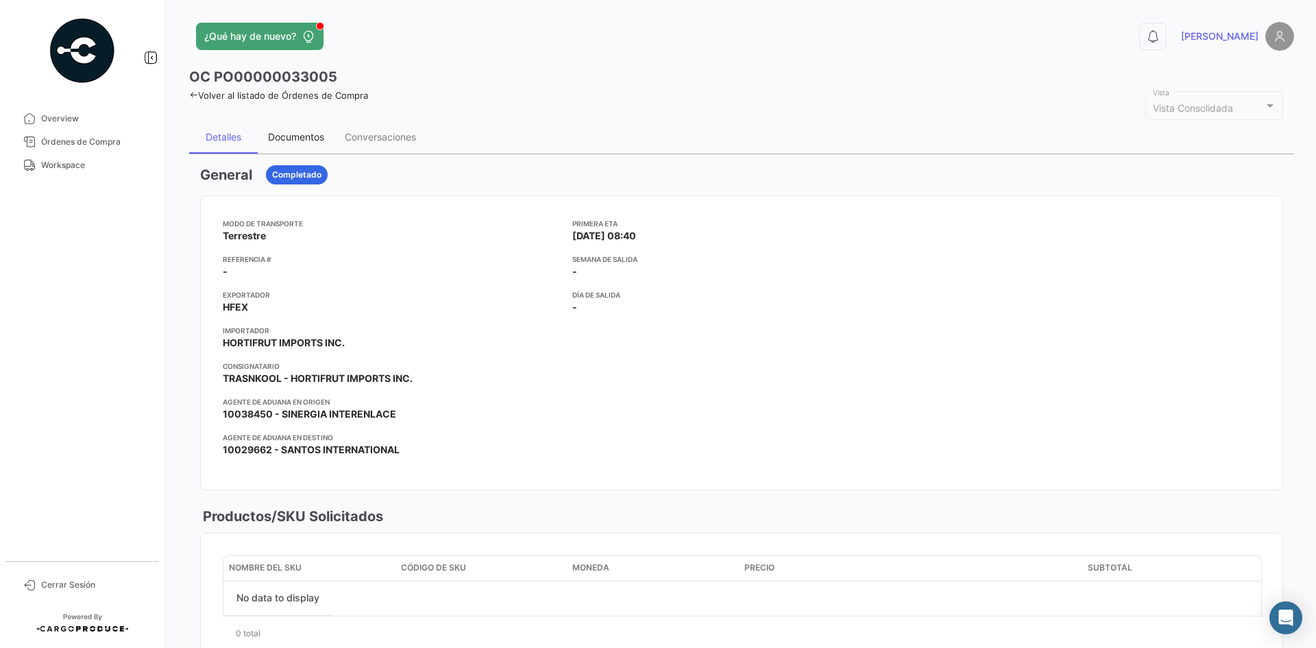
click at [314, 141] on div "Documentos" at bounding box center [296, 137] width 56 height 12
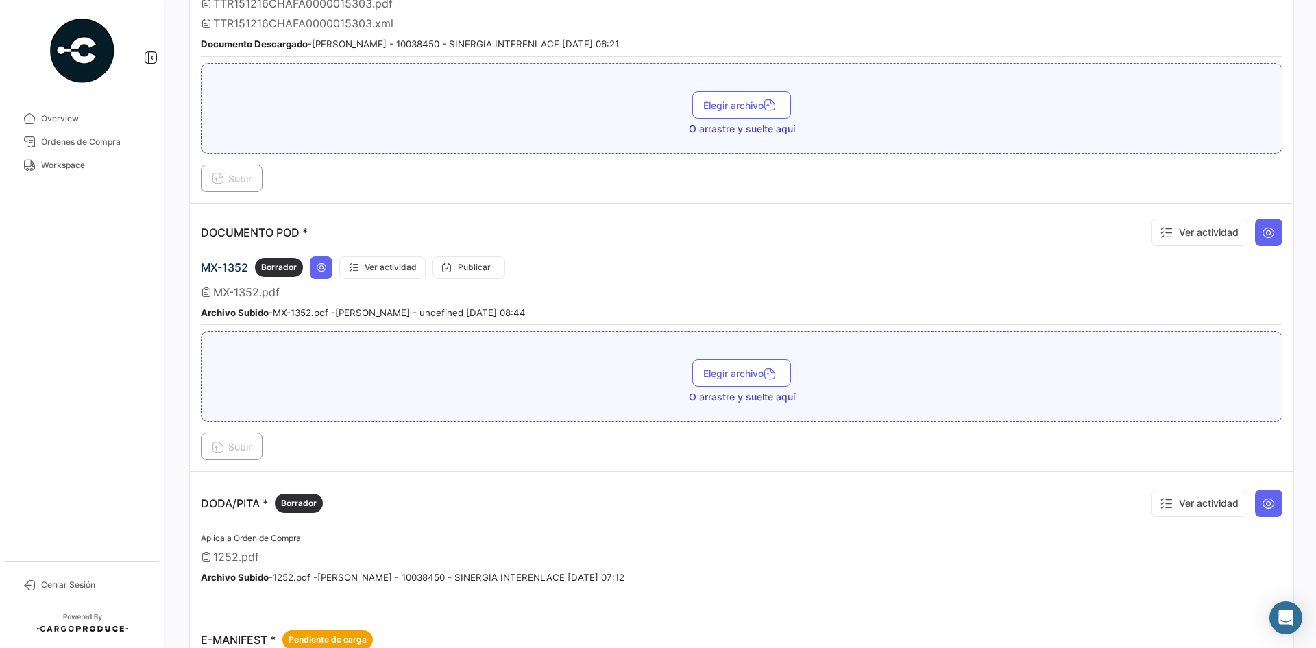
scroll to position [548, 0]
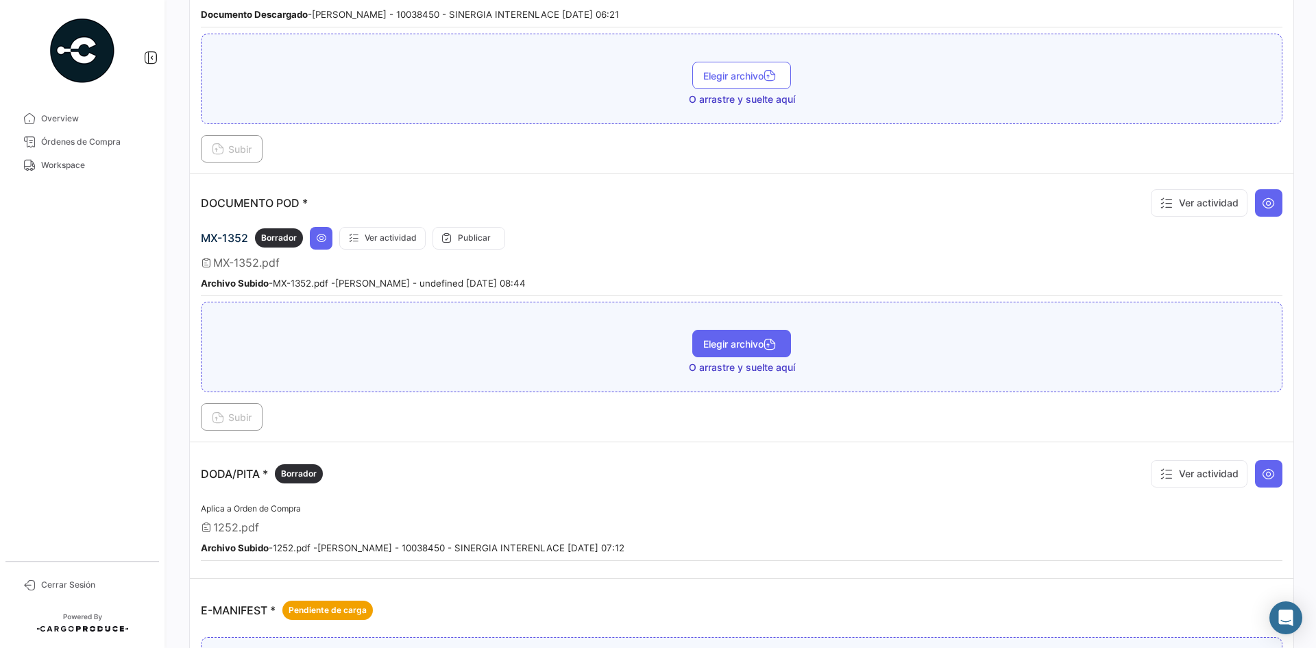
click at [733, 343] on span "Elegir archivo" at bounding box center [741, 344] width 77 height 12
click at [239, 417] on span "Subir" at bounding box center [232, 417] width 40 height 12
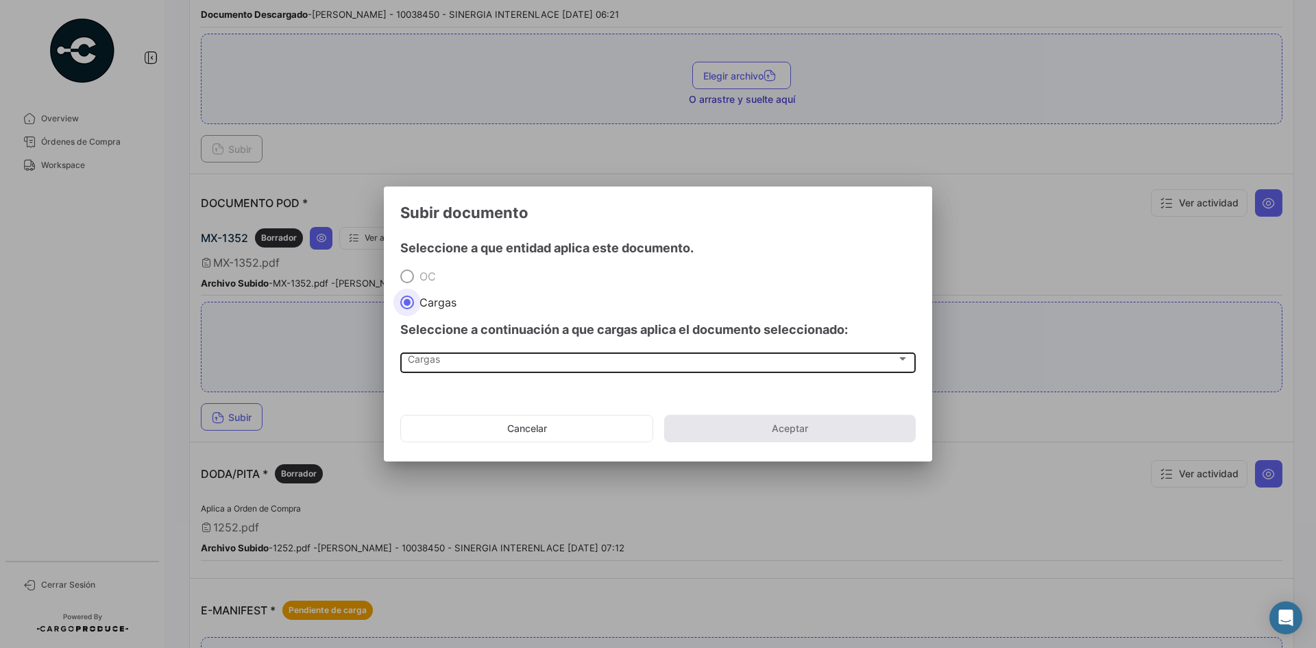
click at [500, 366] on div "Cargas" at bounding box center [652, 362] width 489 height 12
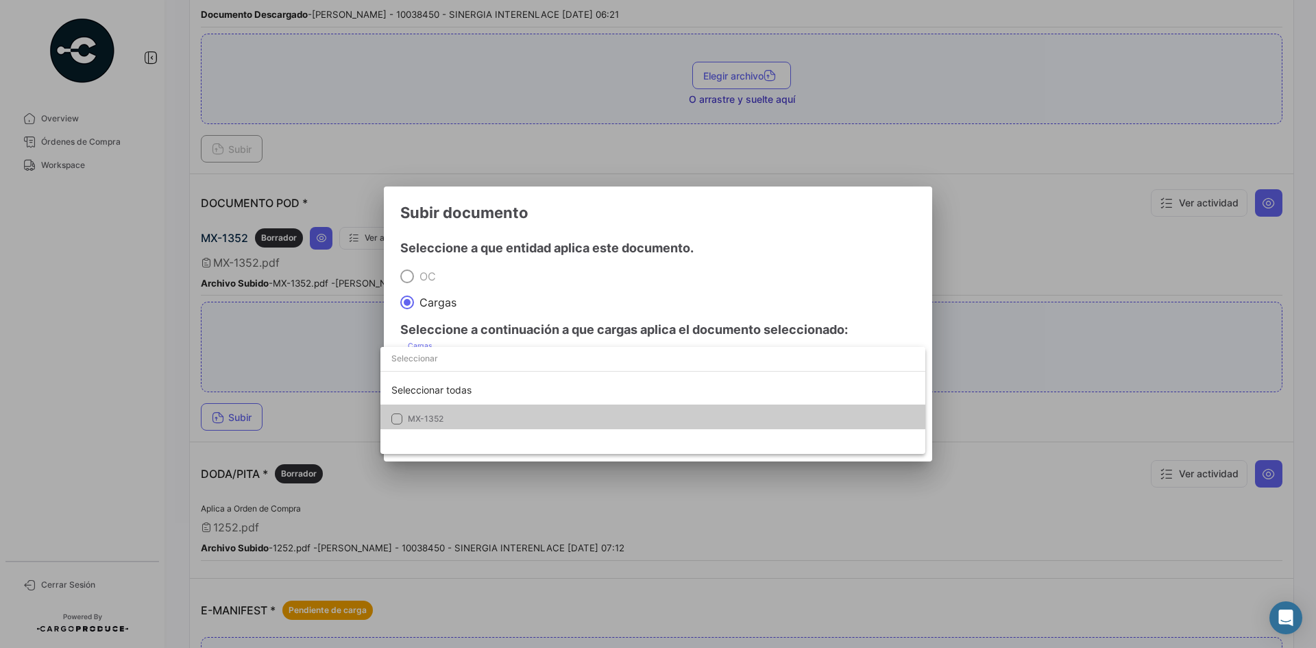
click at [443, 417] on span "MX-1352" at bounding box center [504, 419] width 192 height 12
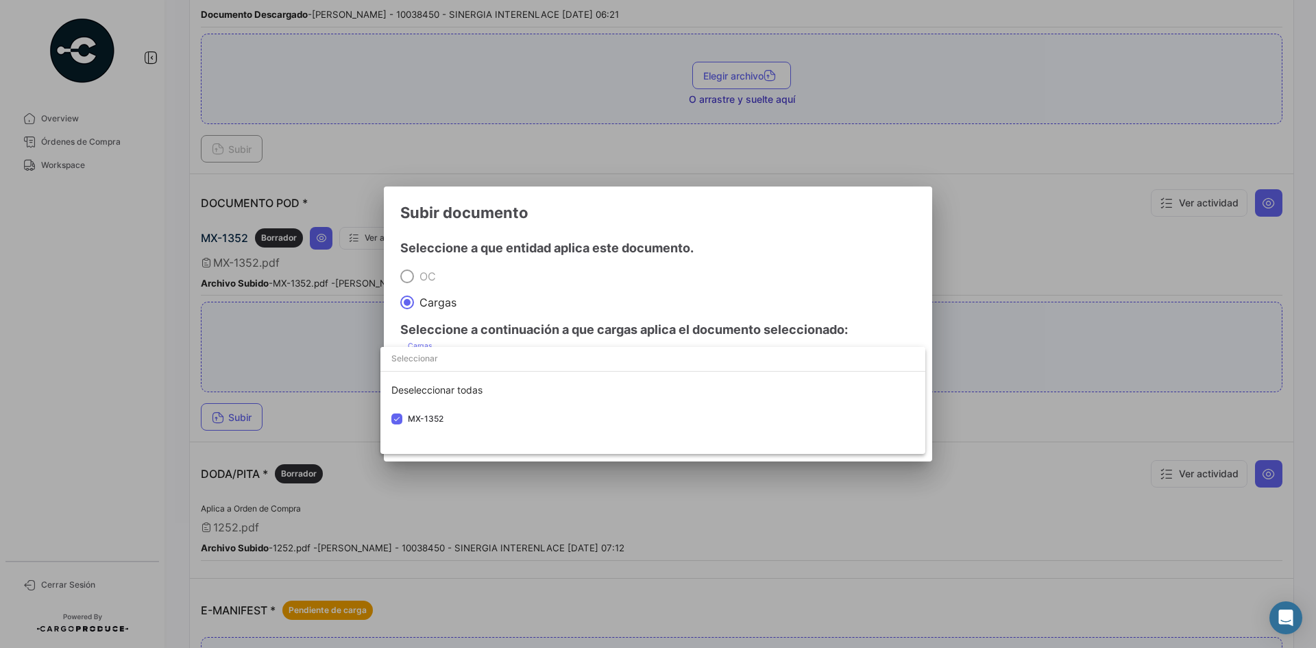
click at [794, 250] on div at bounding box center [658, 324] width 1316 height 648
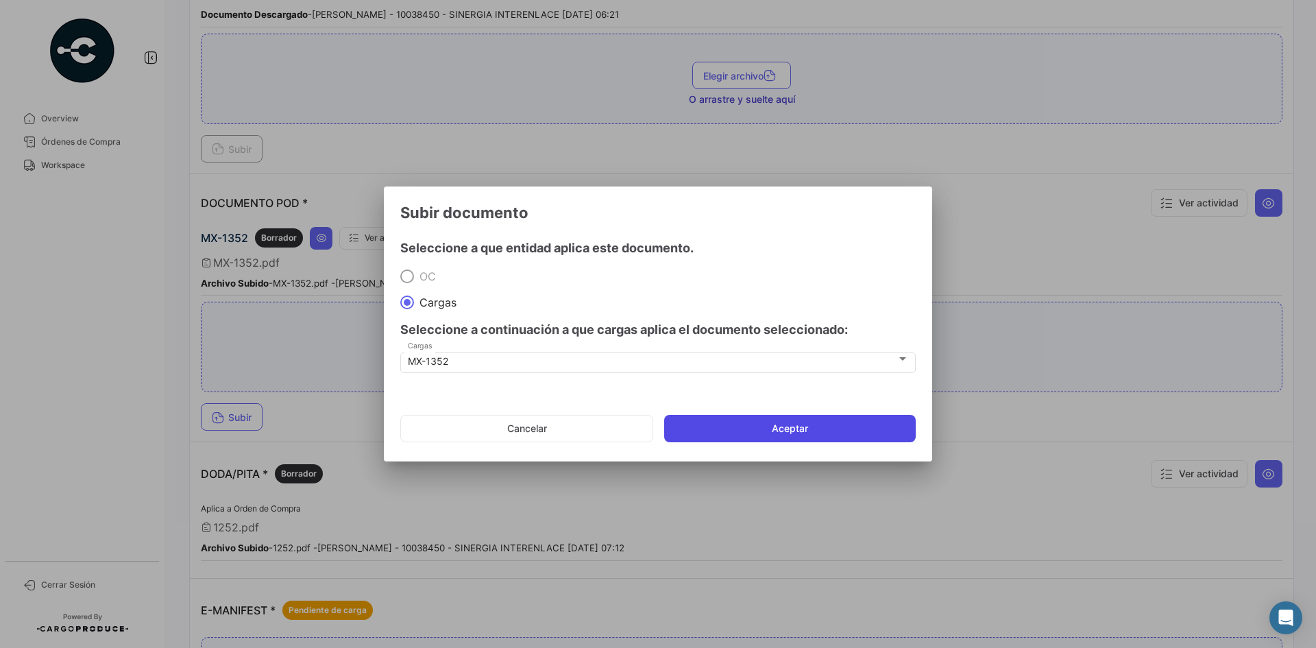
click at [751, 433] on button "Aceptar" at bounding box center [790, 428] width 252 height 27
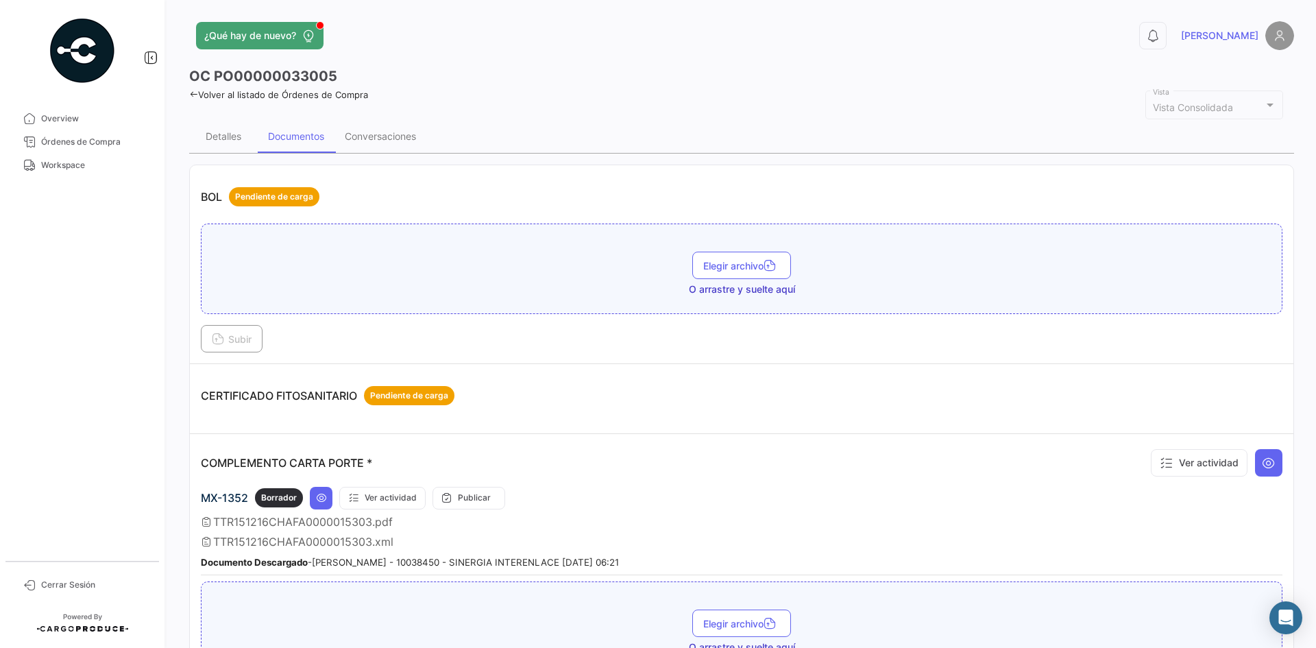
scroll to position [0, 0]
click at [388, 149] on div "Conversaciones" at bounding box center [381, 137] width 92 height 33
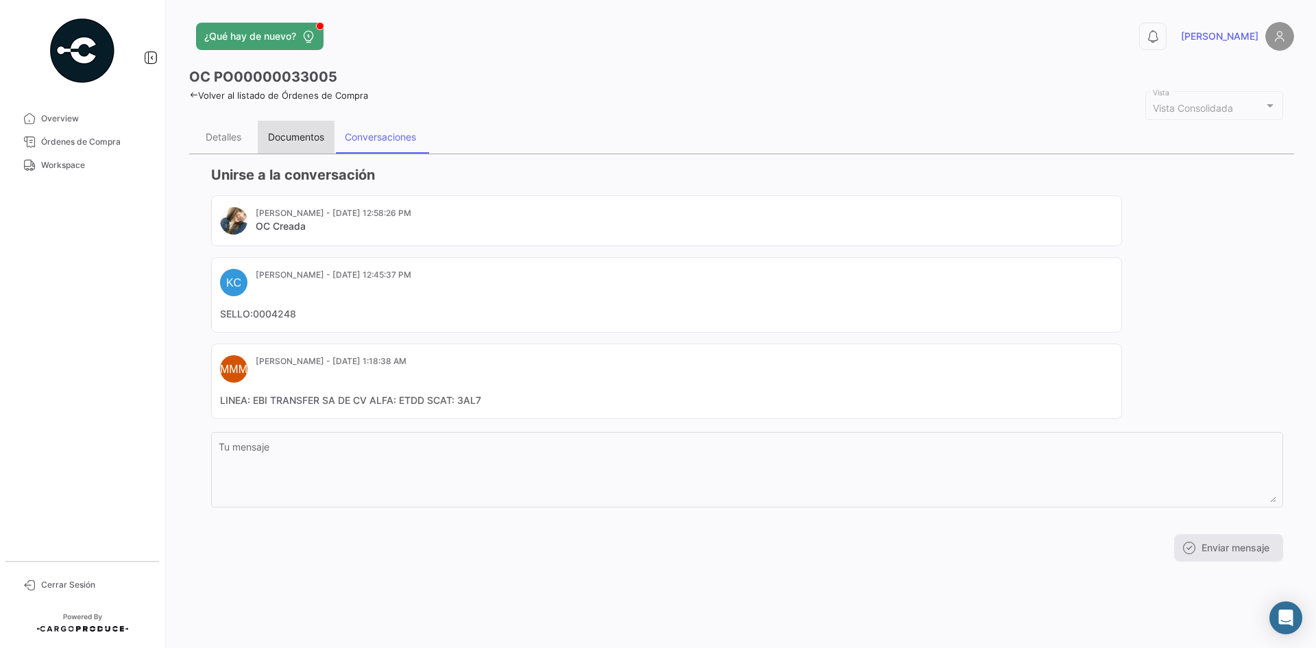
click at [304, 137] on div "Documentos" at bounding box center [296, 137] width 56 height 12
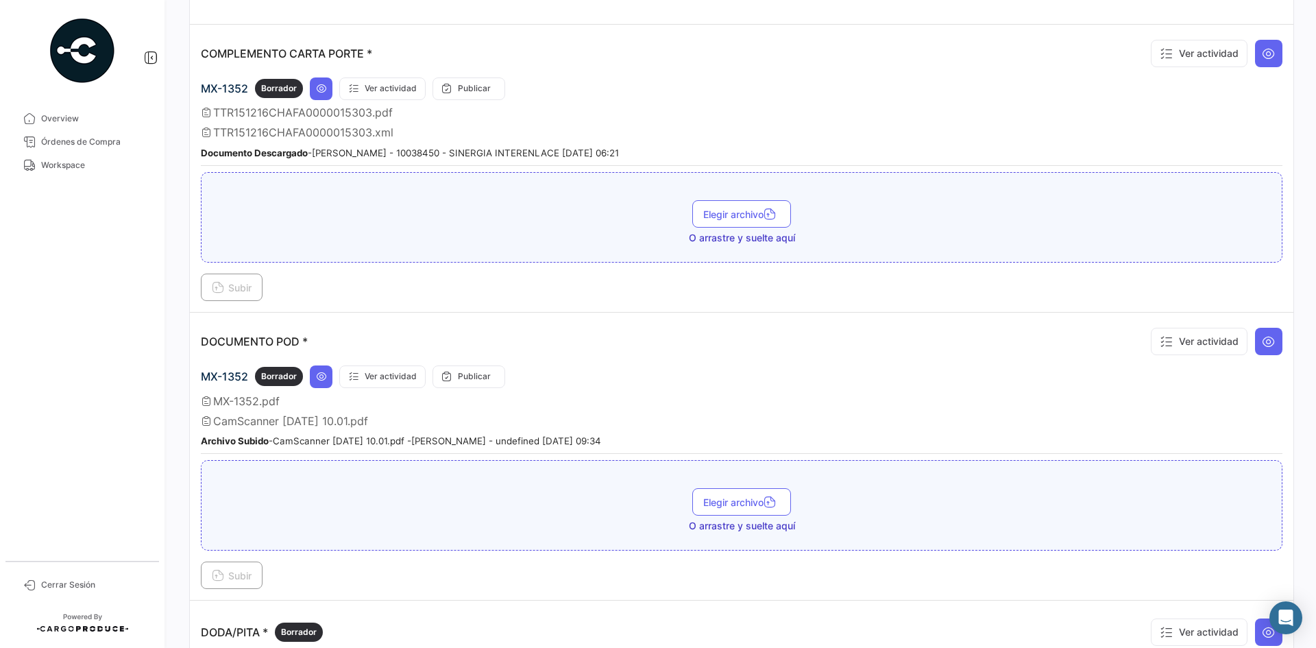
scroll to position [411, 0]
click at [1267, 345] on icon at bounding box center [1269, 340] width 14 height 14
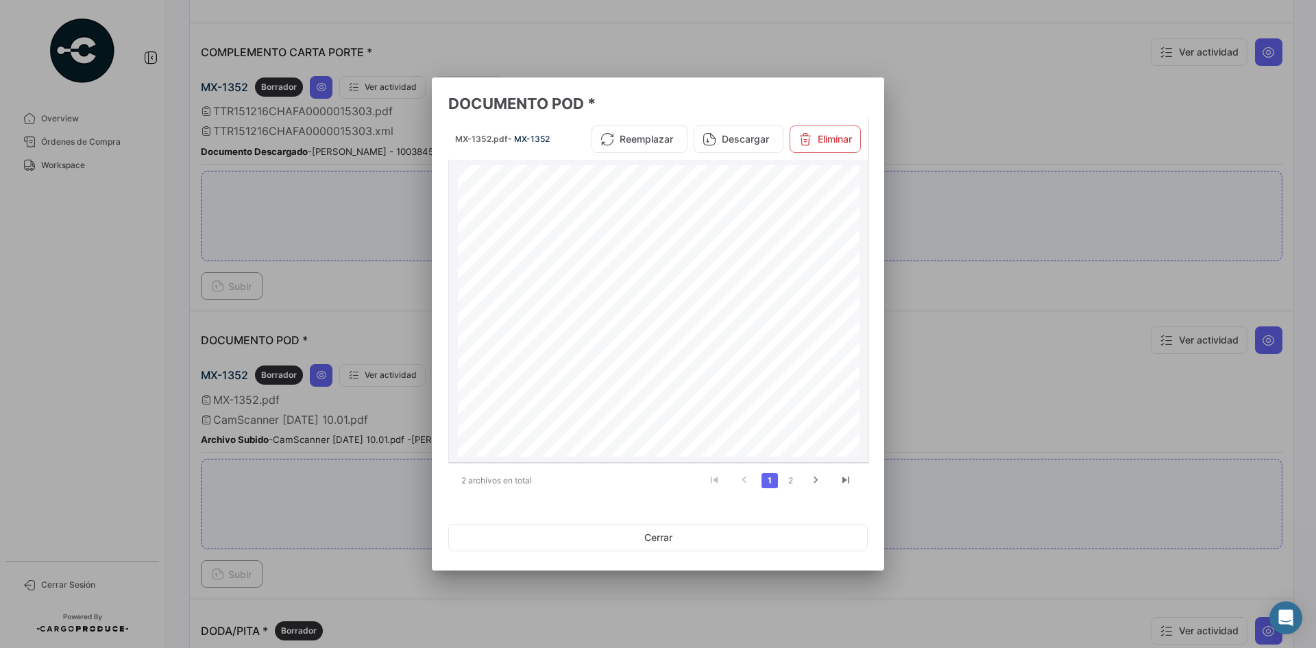
scroll to position [2125, 0]
click at [788, 481] on link "2" at bounding box center [790, 480] width 16 height 15
click at [829, 138] on button "Eliminar" at bounding box center [825, 138] width 71 height 27
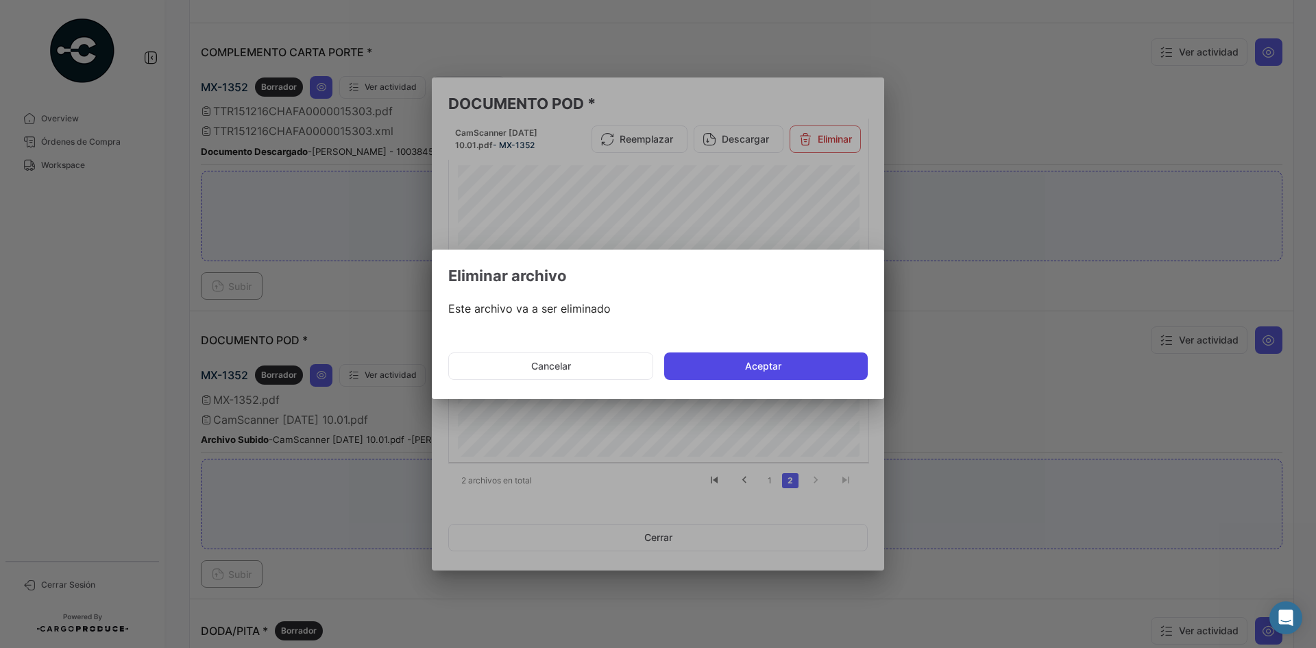
click at [776, 360] on button "Aceptar" at bounding box center [766, 365] width 204 height 27
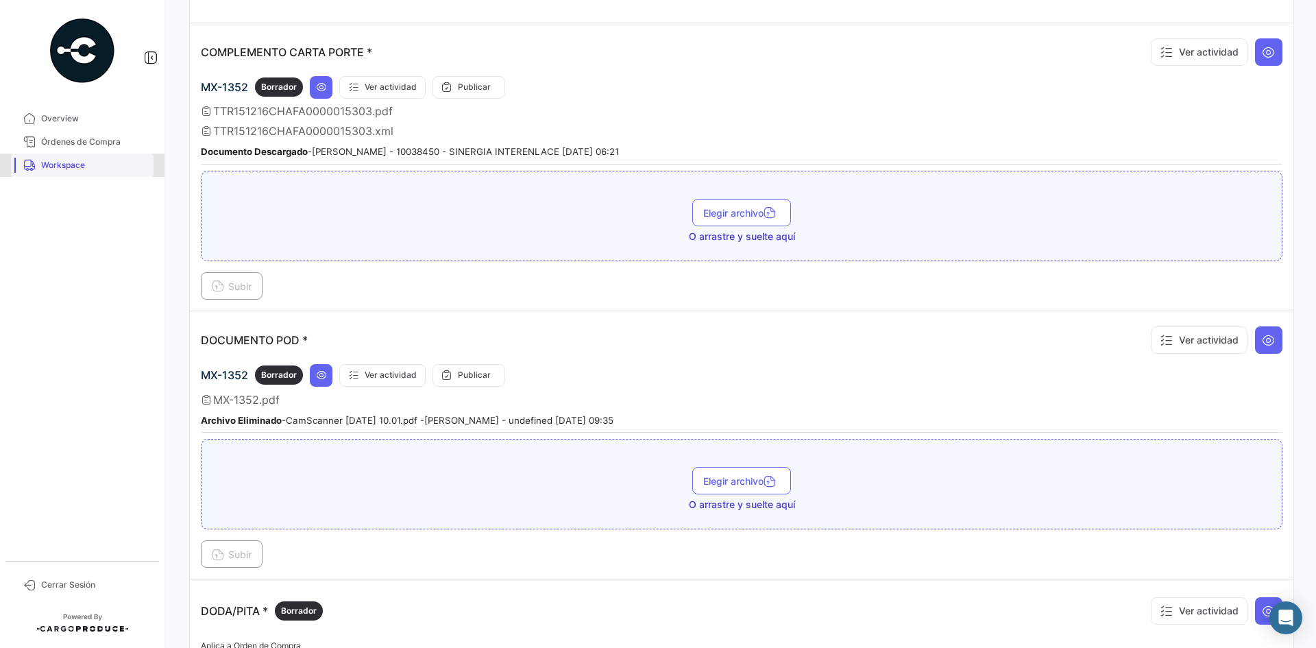
click at [66, 169] on span "Workspace" at bounding box center [94, 165] width 107 height 12
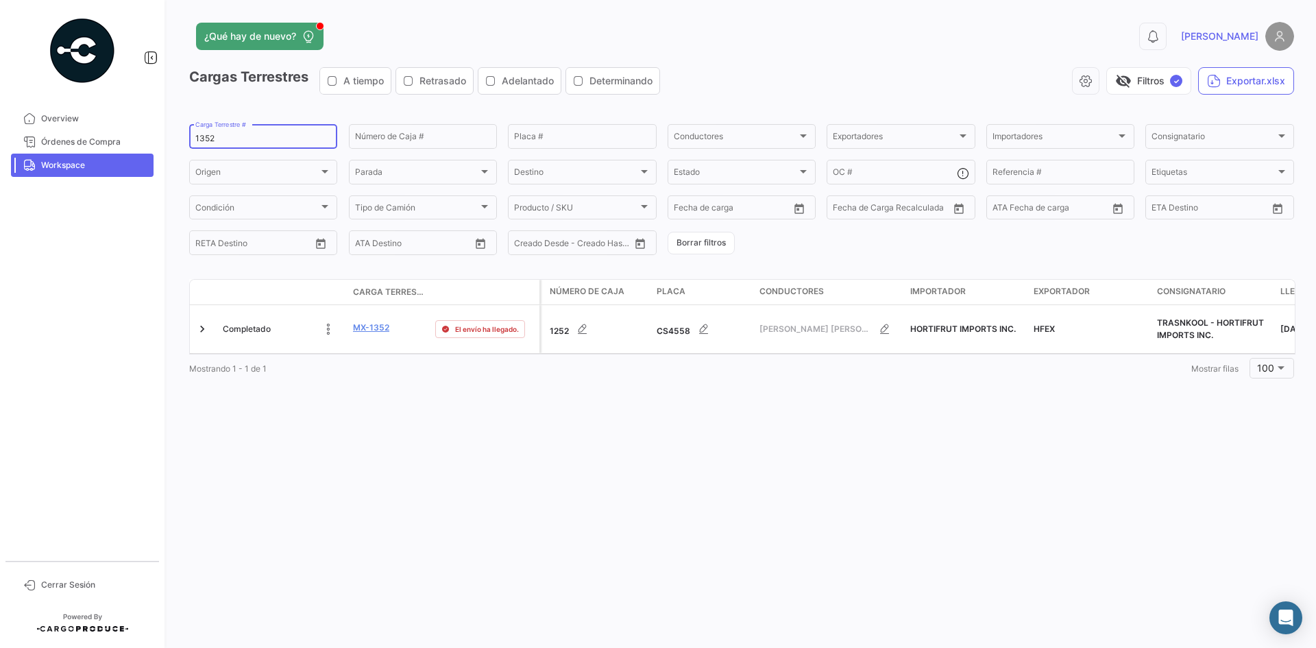
click at [206, 136] on input "1352" at bounding box center [263, 139] width 136 height 10
paste input "0227"
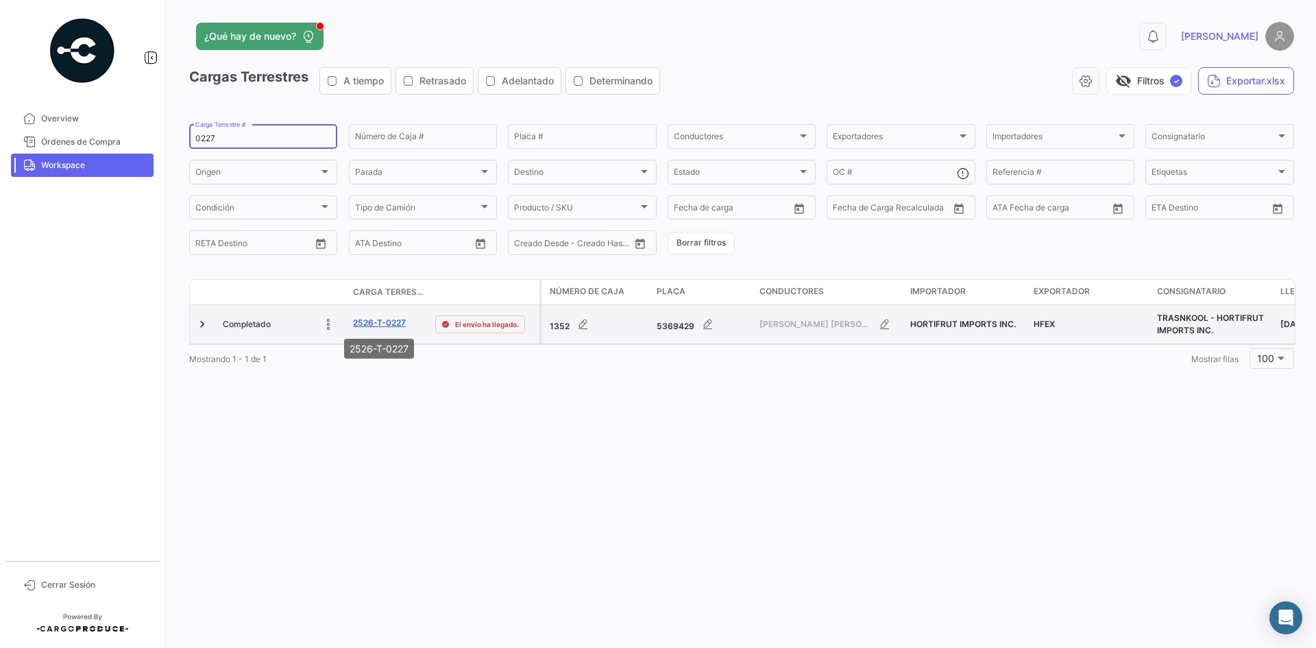
type input "0227"
click at [375, 323] on link "2526-T-0227" at bounding box center [379, 323] width 53 height 12
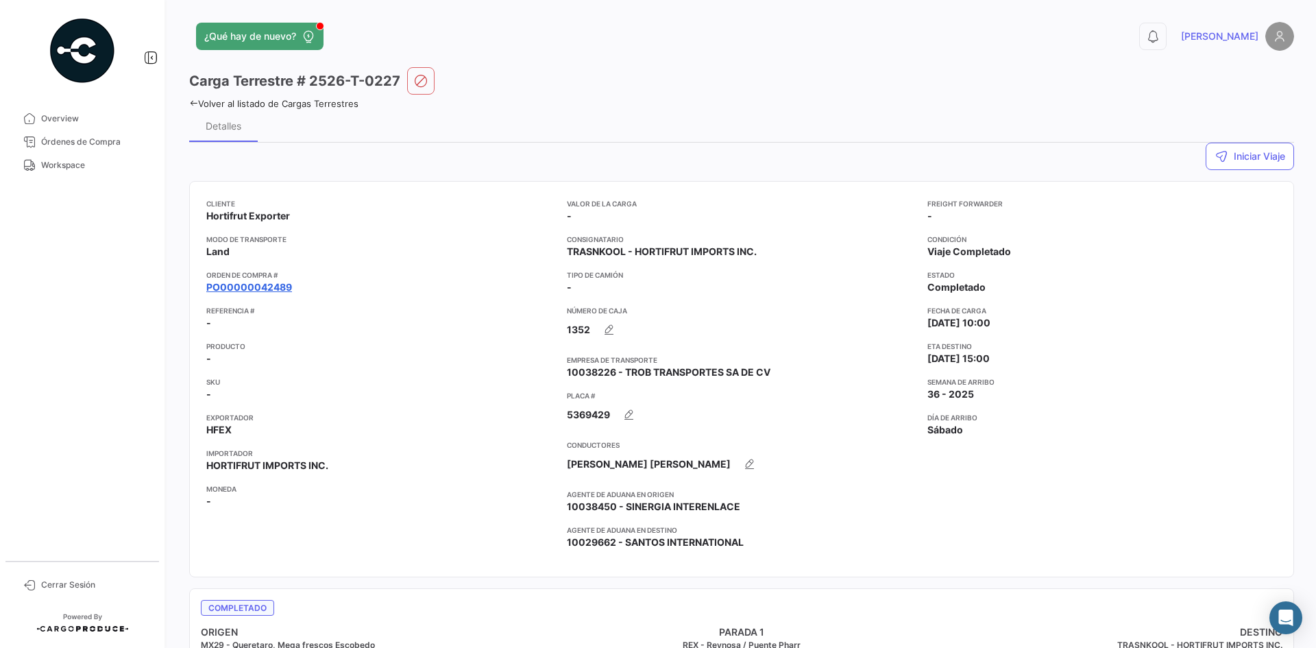
click at [269, 286] on link "PO00000042489" at bounding box center [249, 287] width 86 height 14
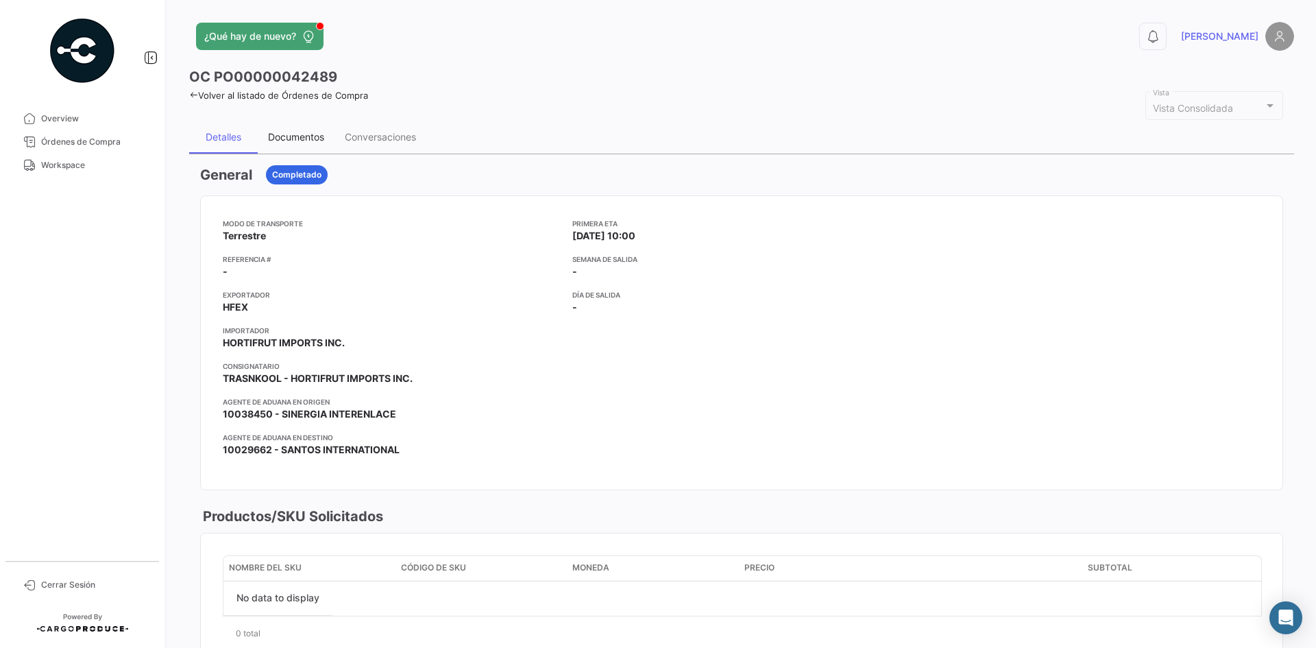
click at [309, 138] on div "Documentos" at bounding box center [296, 137] width 56 height 12
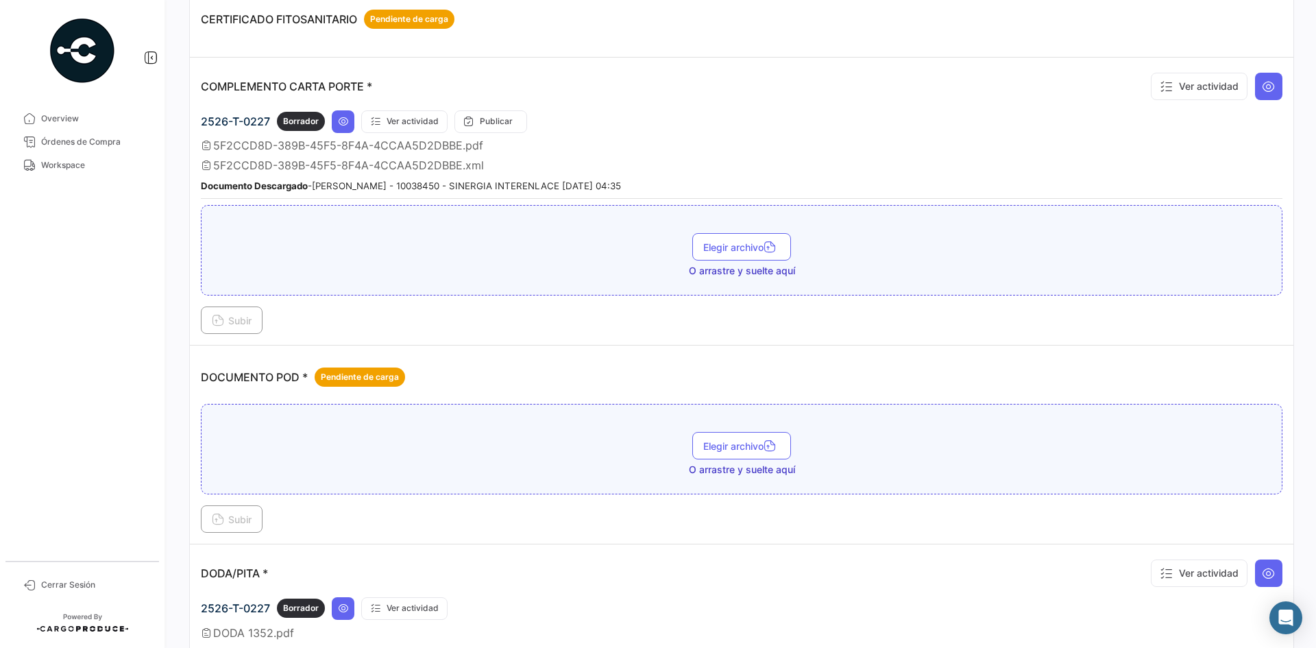
scroll to position [411, 0]
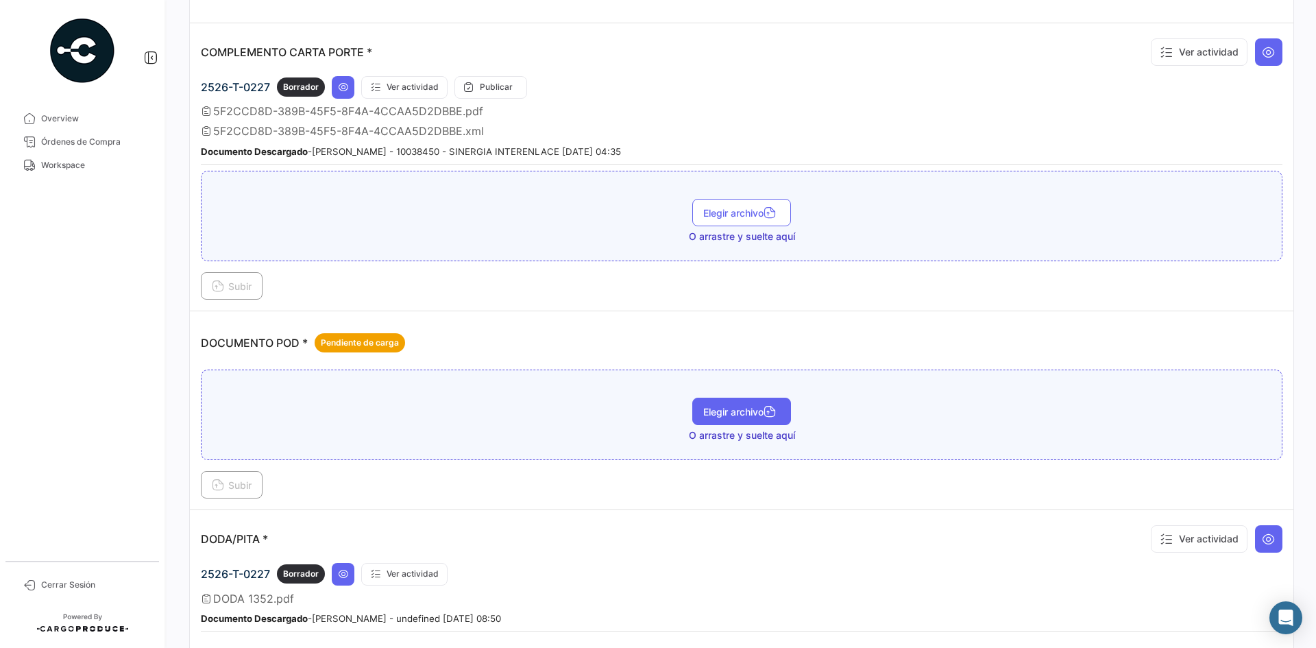
click at [713, 407] on span "Elegir archivo" at bounding box center [741, 412] width 77 height 12
click at [231, 479] on span "Subir" at bounding box center [232, 485] width 40 height 12
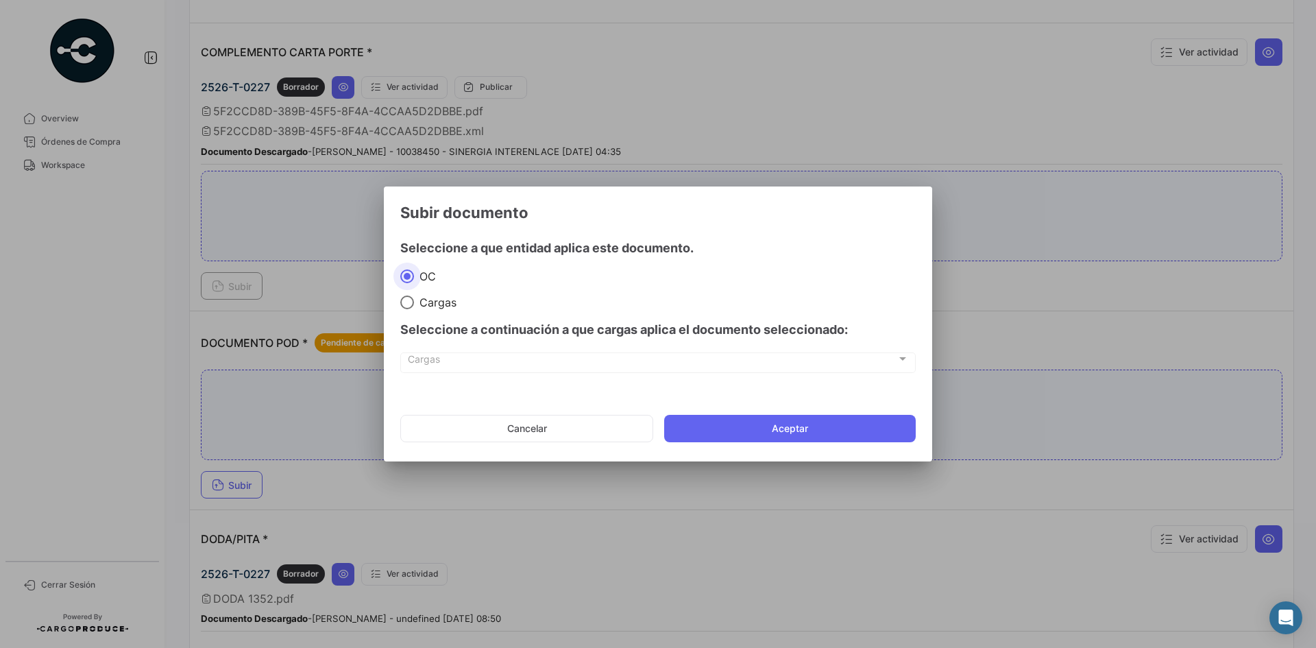
click at [428, 309] on div "Seleccione a continuación a que cargas aplica el documento seleccionado:" at bounding box center [657, 329] width 515 height 41
click at [444, 307] on span "Cargas" at bounding box center [435, 302] width 42 height 14
click at [414, 307] on input "Cargas" at bounding box center [407, 302] width 14 height 14
radio input "true"
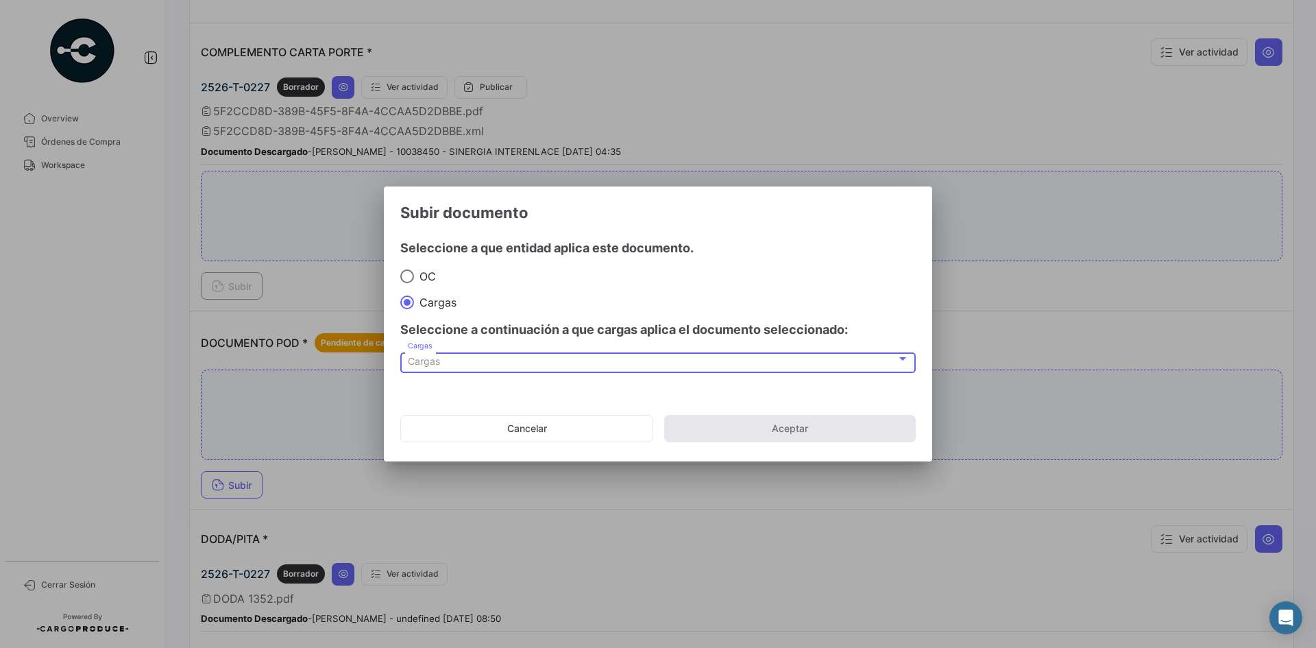
click at [471, 365] on div "Cargas" at bounding box center [652, 362] width 489 height 12
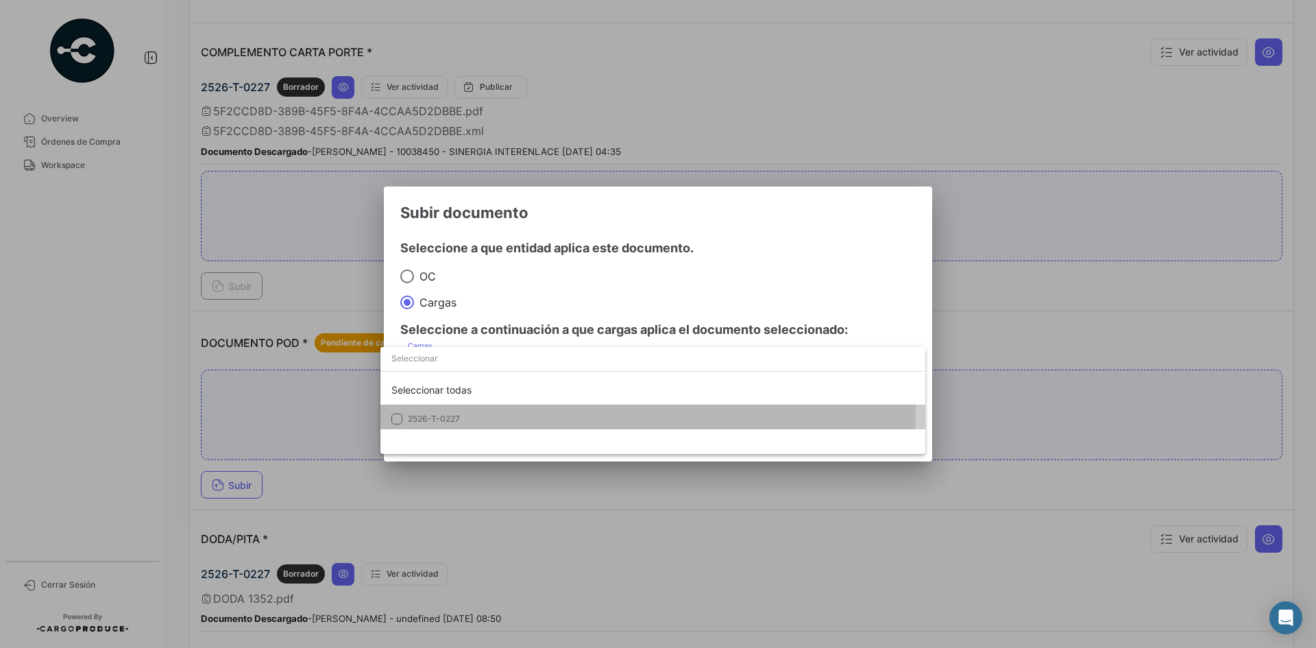
click at [465, 409] on mat-option "2526-T-0227" at bounding box center [652, 418] width 545 height 29
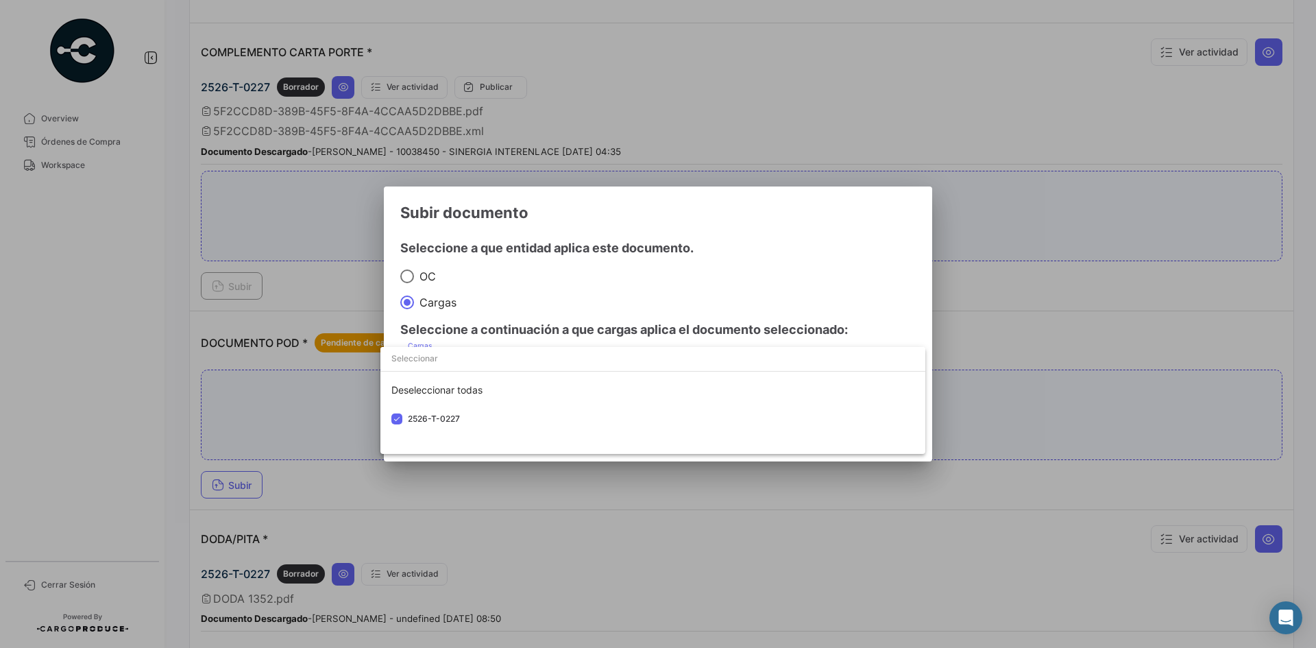
click at [764, 250] on div at bounding box center [658, 324] width 1316 height 648
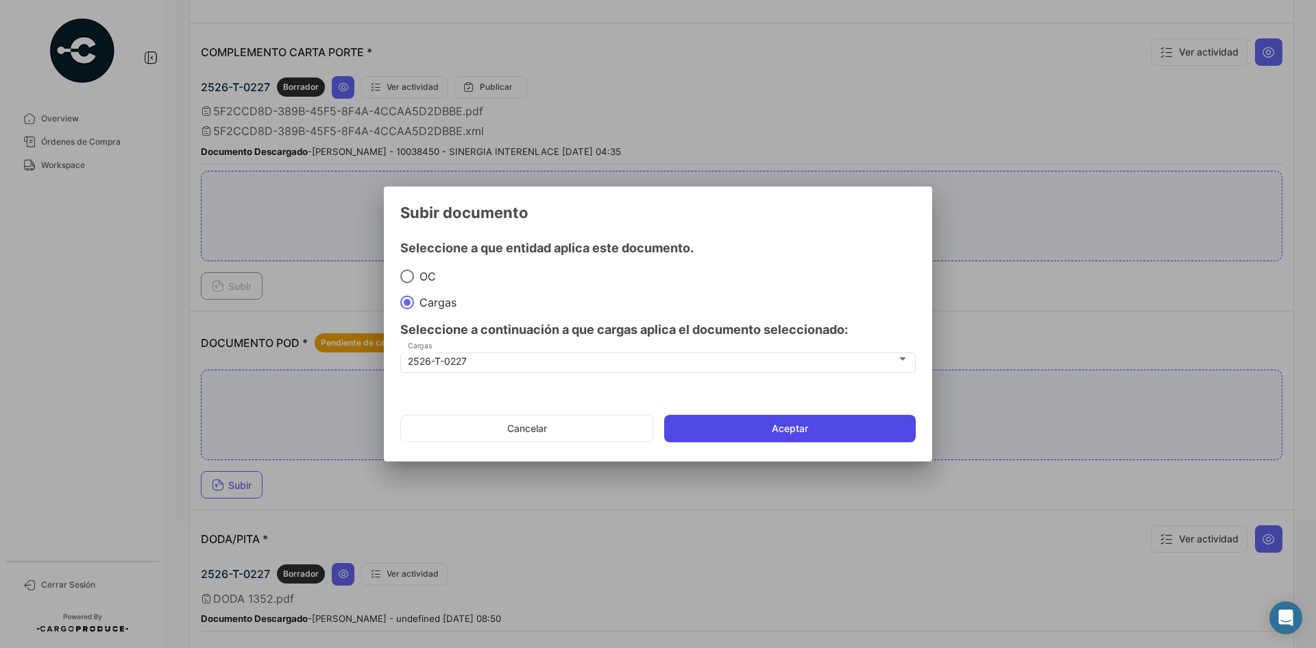
click at [790, 428] on button "Aceptar" at bounding box center [790, 428] width 252 height 27
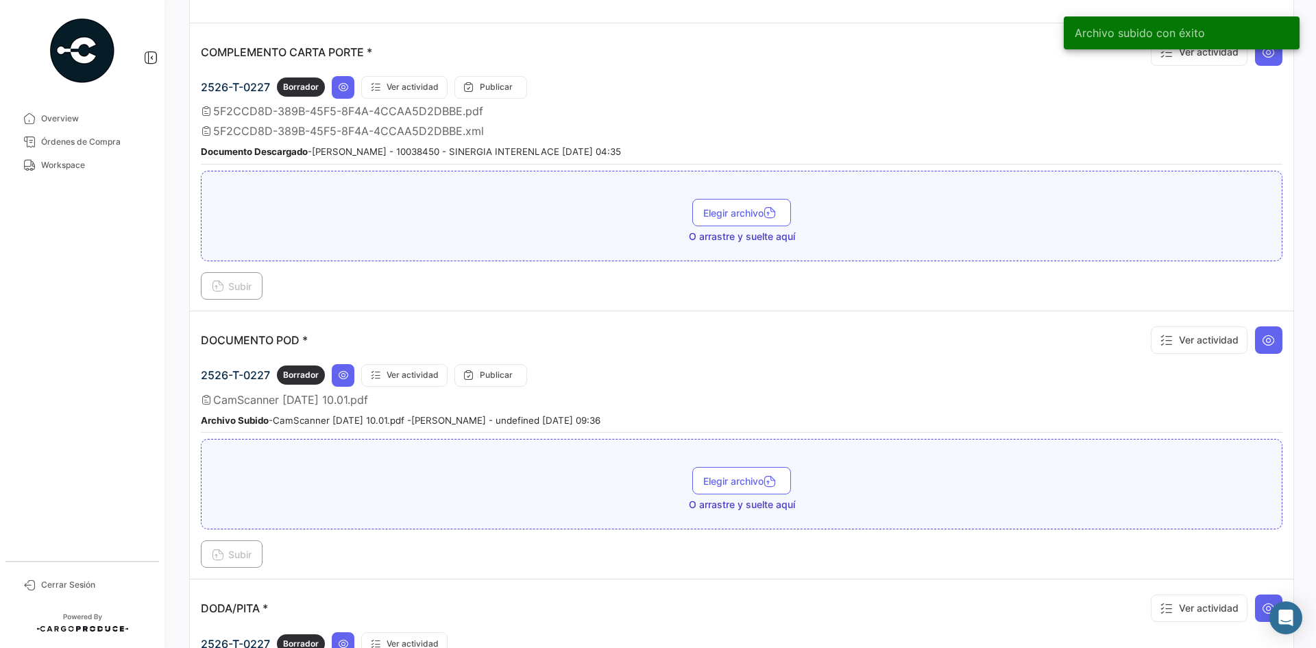
click at [1248, 347] on div "Ver actividad" at bounding box center [1214, 340] width 138 height 36
click at [1264, 345] on icon at bounding box center [1269, 340] width 14 height 14
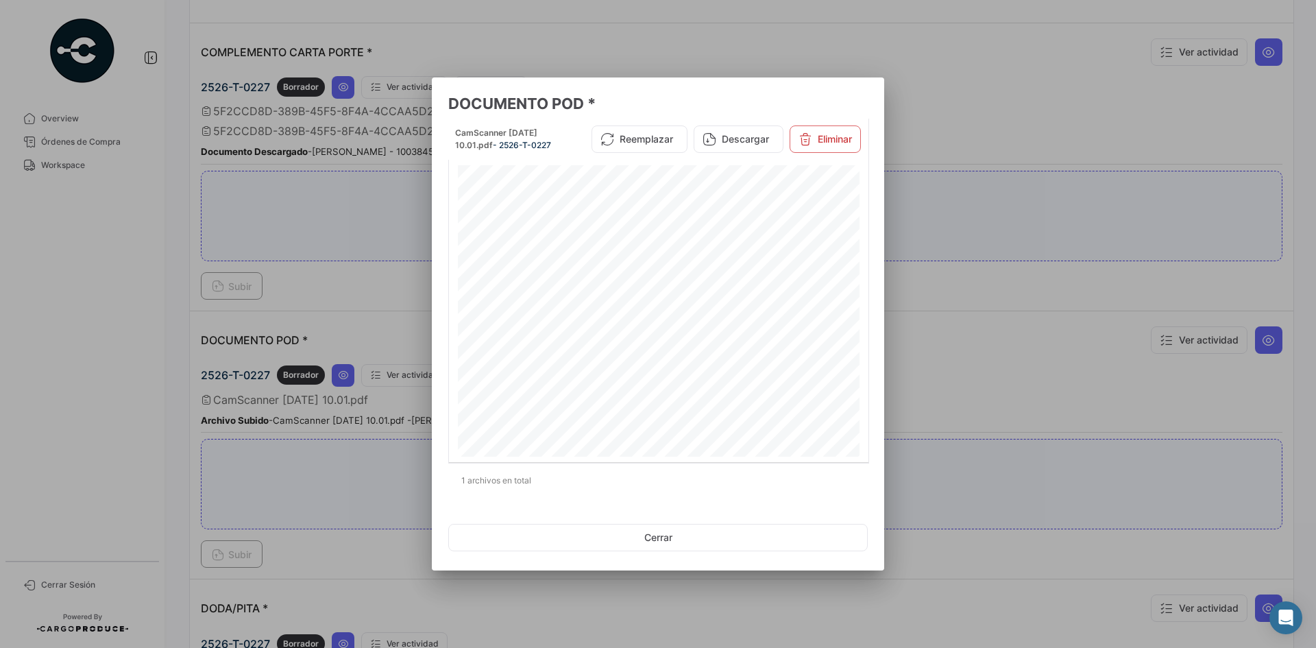
click at [1002, 337] on div at bounding box center [658, 324] width 1316 height 648
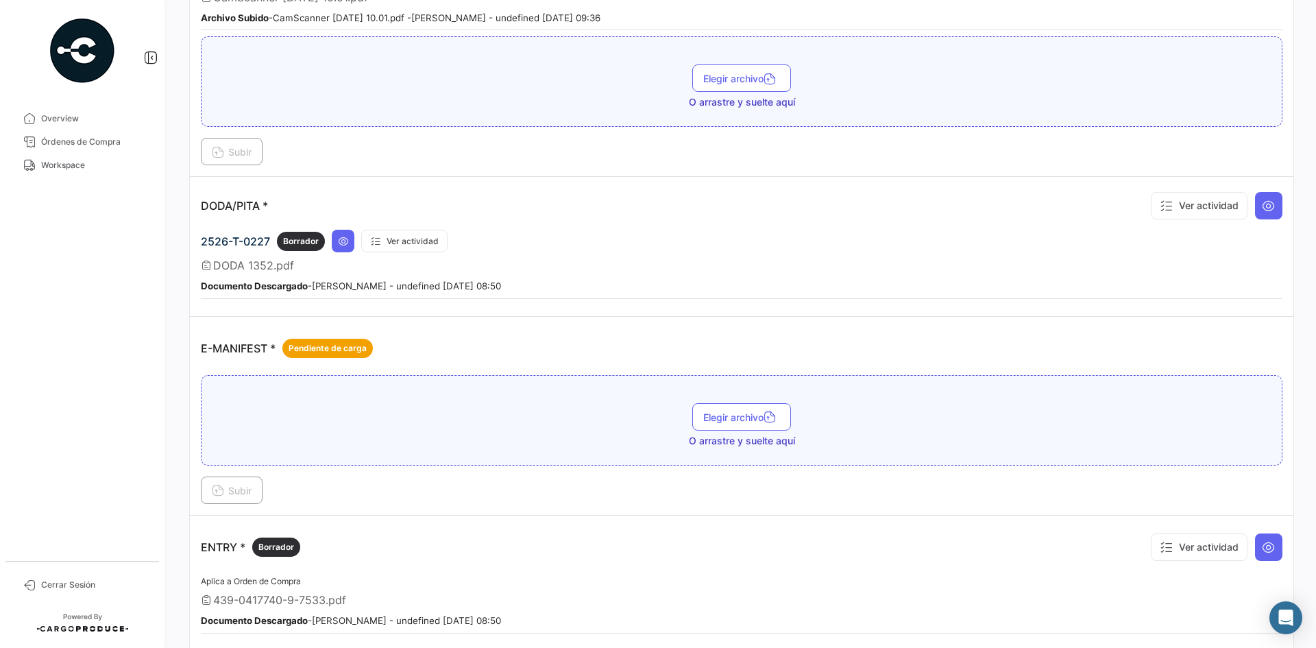
scroll to position [891, 0]
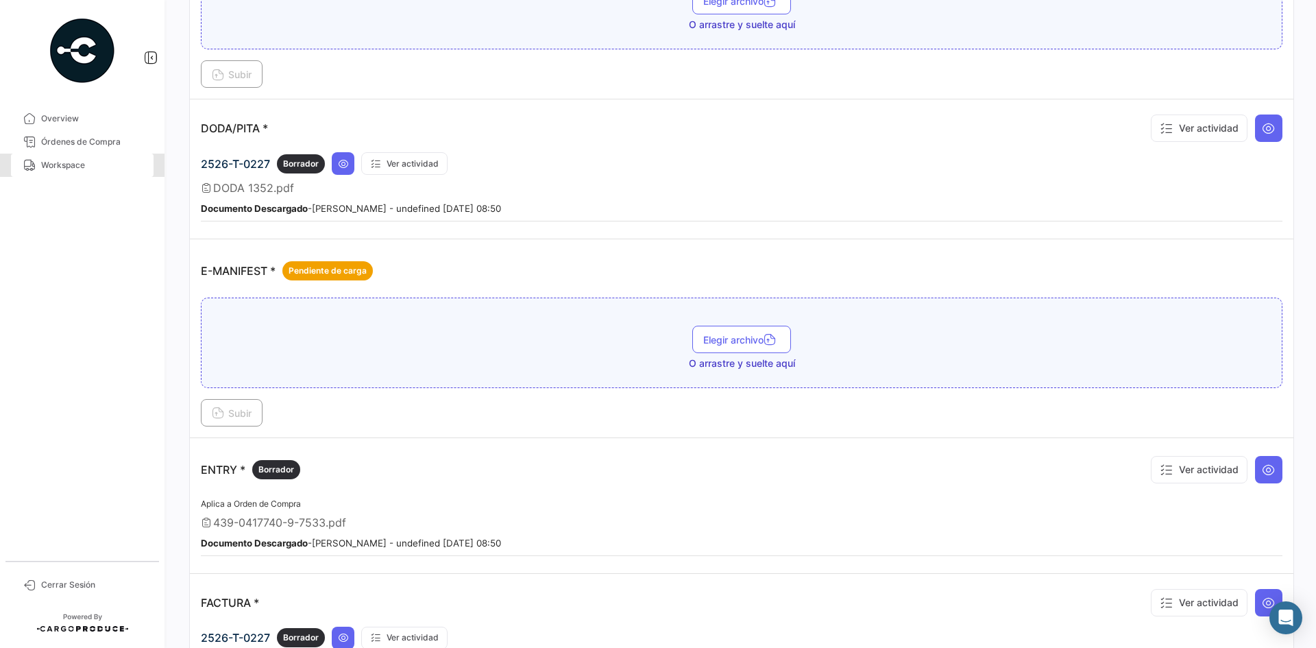
drag, startPoint x: 77, startPoint y: 169, endPoint x: 110, endPoint y: 183, distance: 35.6
click at [78, 169] on span "Workspace" at bounding box center [94, 165] width 107 height 12
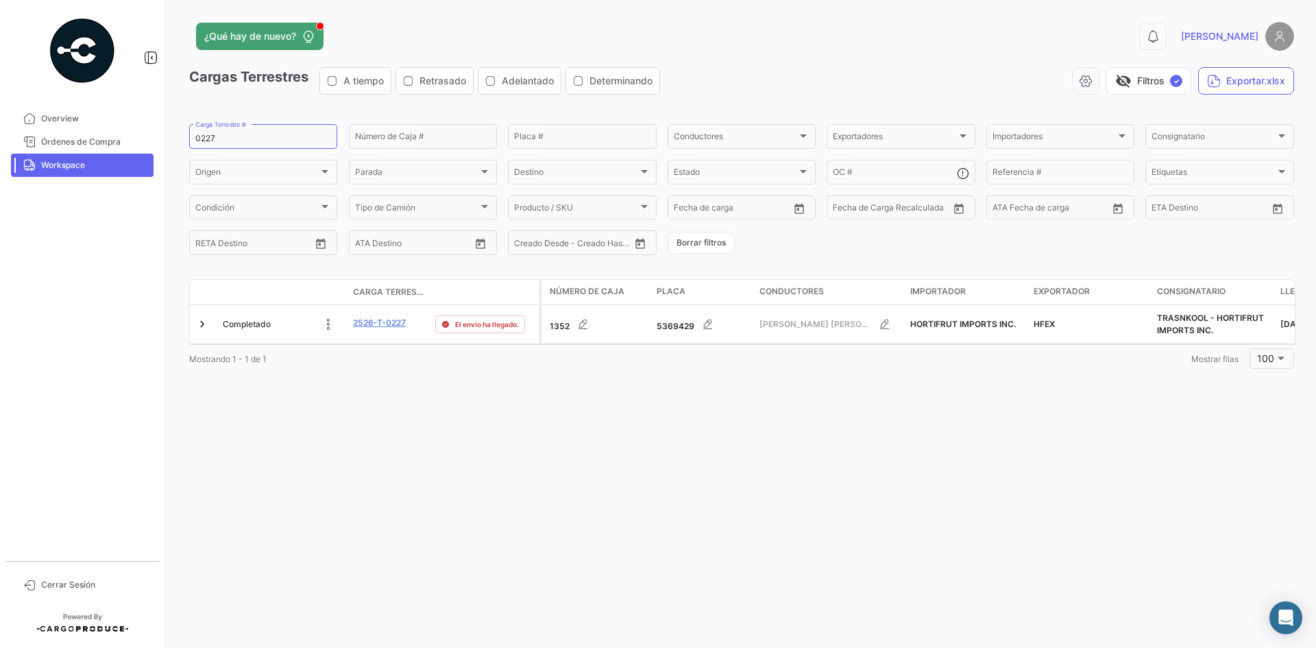
click at [61, 166] on span "Workspace" at bounding box center [94, 165] width 107 height 12
drag, startPoint x: 232, startPoint y: 133, endPoint x: 121, endPoint y: 151, distance: 111.8
click at [121, 151] on mat-sidenav-container "Overview Órdenes de Compra Workspace Cerrar Sesión ¿Qué hay de nuevo? 0 [PERSON…" at bounding box center [658, 324] width 1316 height 648
click at [202, 138] on input "0227" at bounding box center [263, 139] width 136 height 10
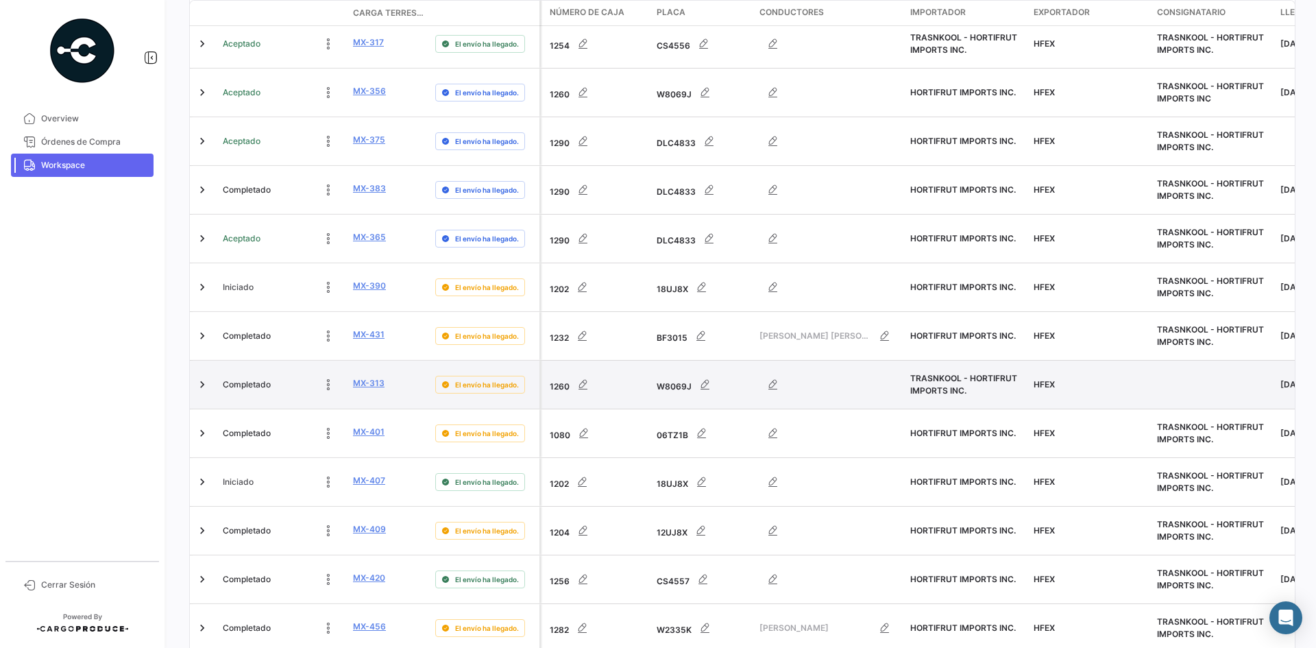
scroll to position [617, 0]
